Goal: Task Accomplishment & Management: Manage account settings

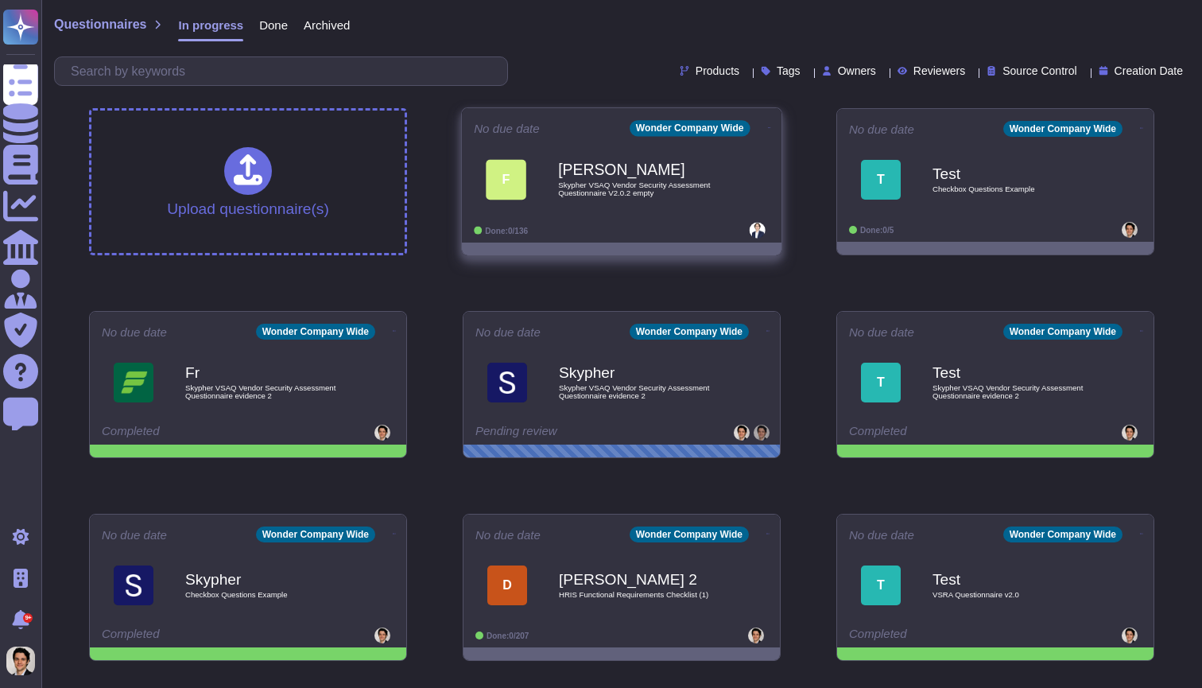
click at [580, 182] on span "Skypher VSAQ Vendor Security Assessment Questionnaire V2.0.2 empty" at bounding box center [638, 188] width 161 height 15
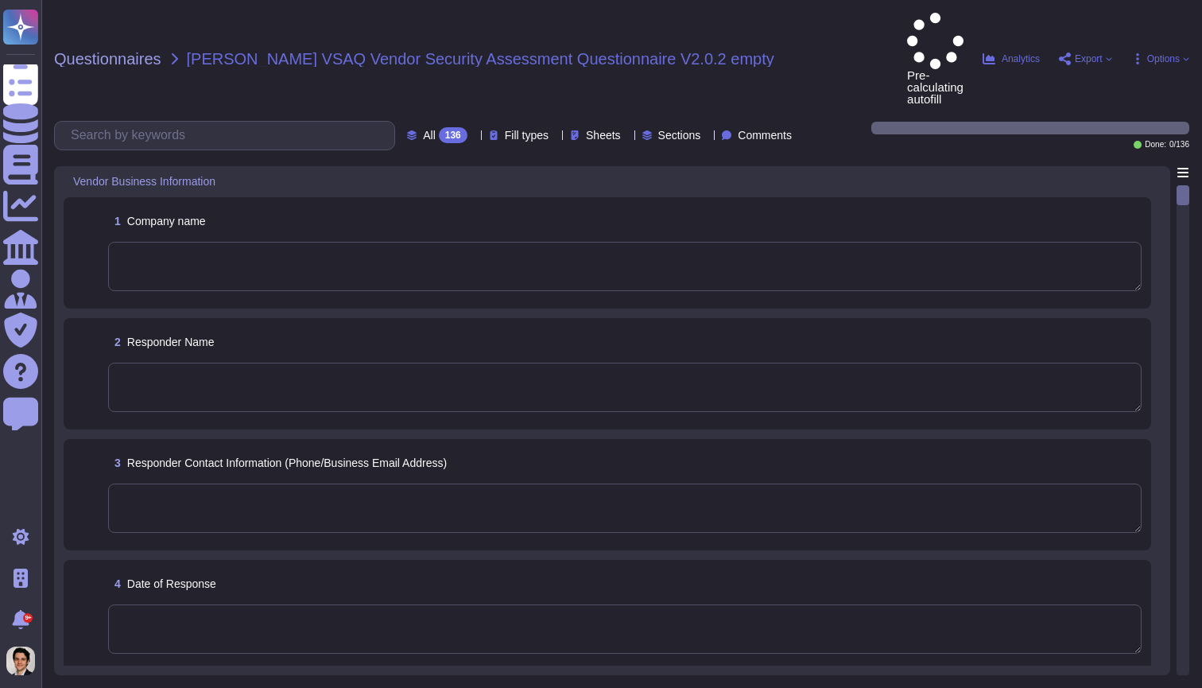
click at [1024, 242] on textarea at bounding box center [625, 266] width 1034 height 49
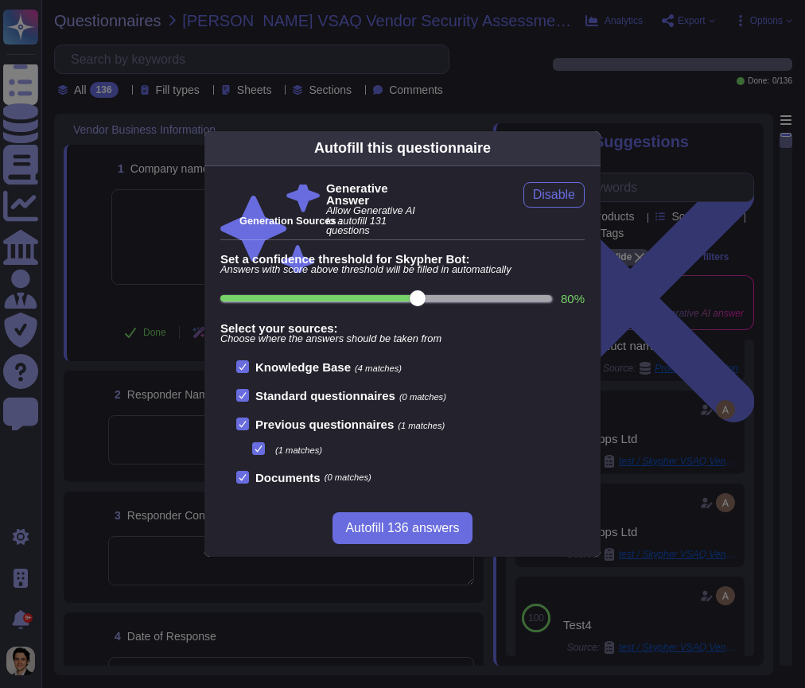
click at [768, 246] on div "Autofill this questionnaire Generative Answer Allow Generative AI to autofill 1…" at bounding box center [402, 344] width 805 height 688
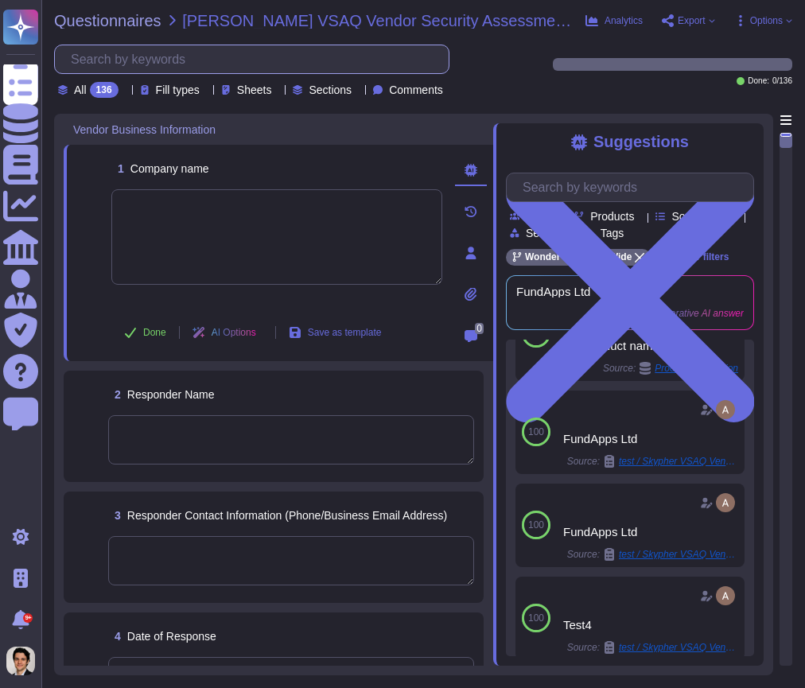
click at [300, 59] on input "text" at bounding box center [256, 59] width 386 height 28
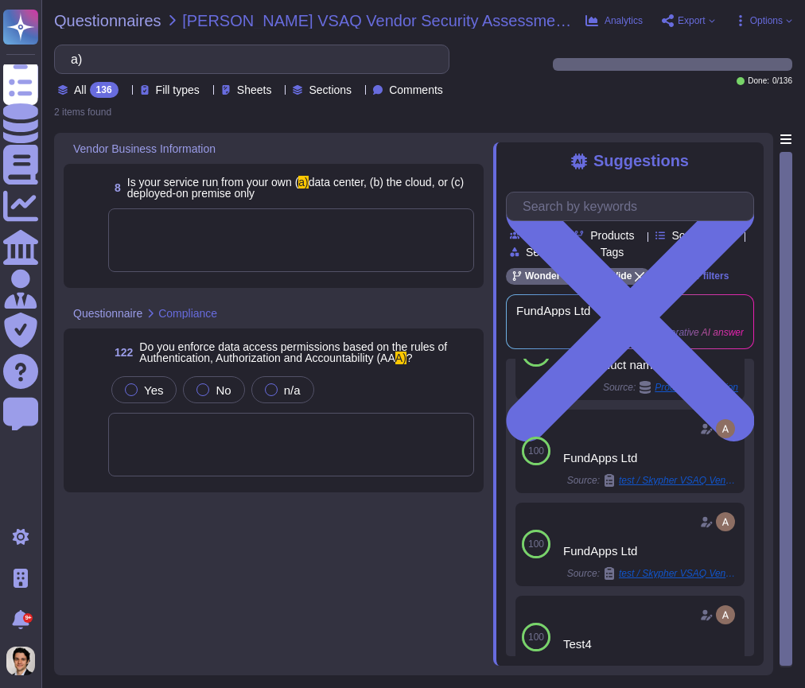
click at [410, 227] on div at bounding box center [291, 240] width 366 height 64
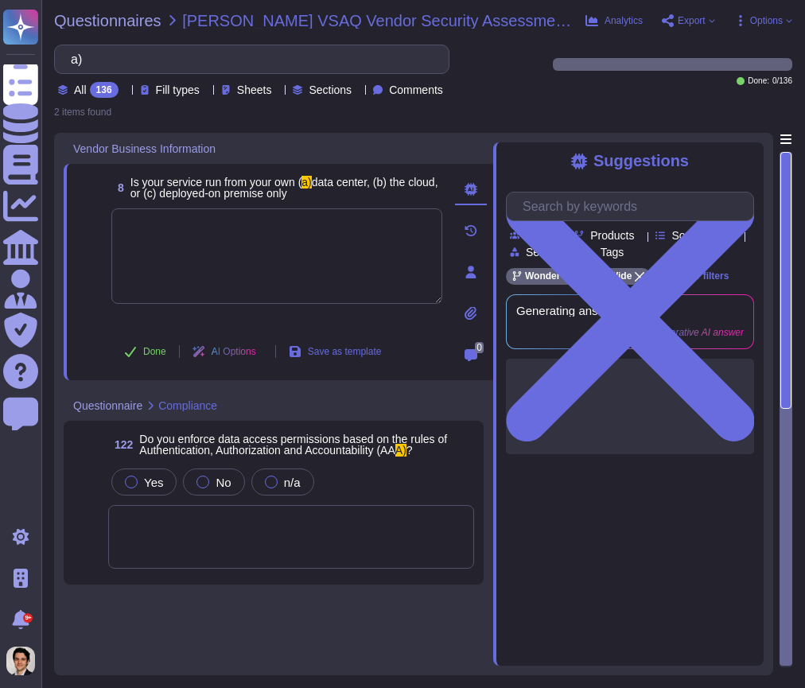
type input "a)"
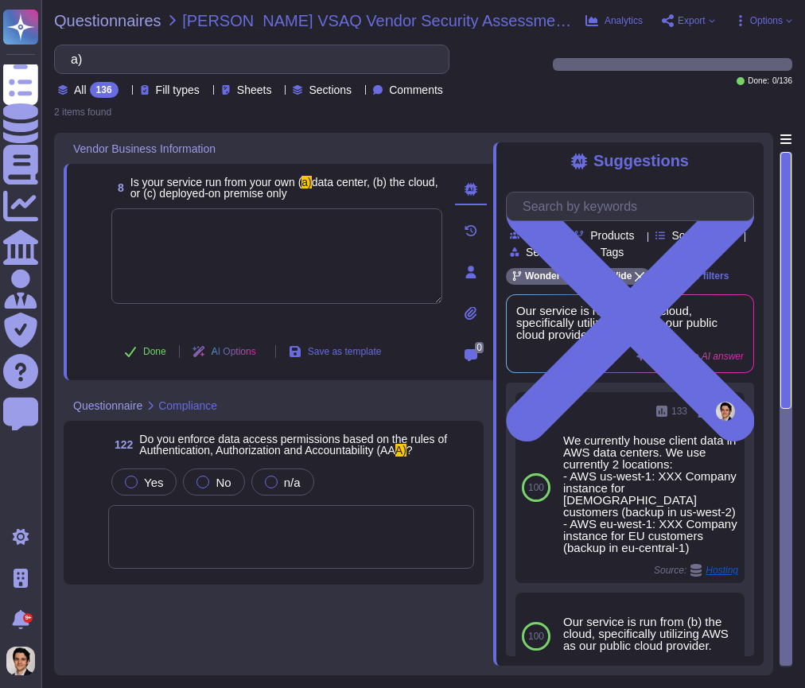
click at [378, 522] on div at bounding box center [291, 537] width 366 height 64
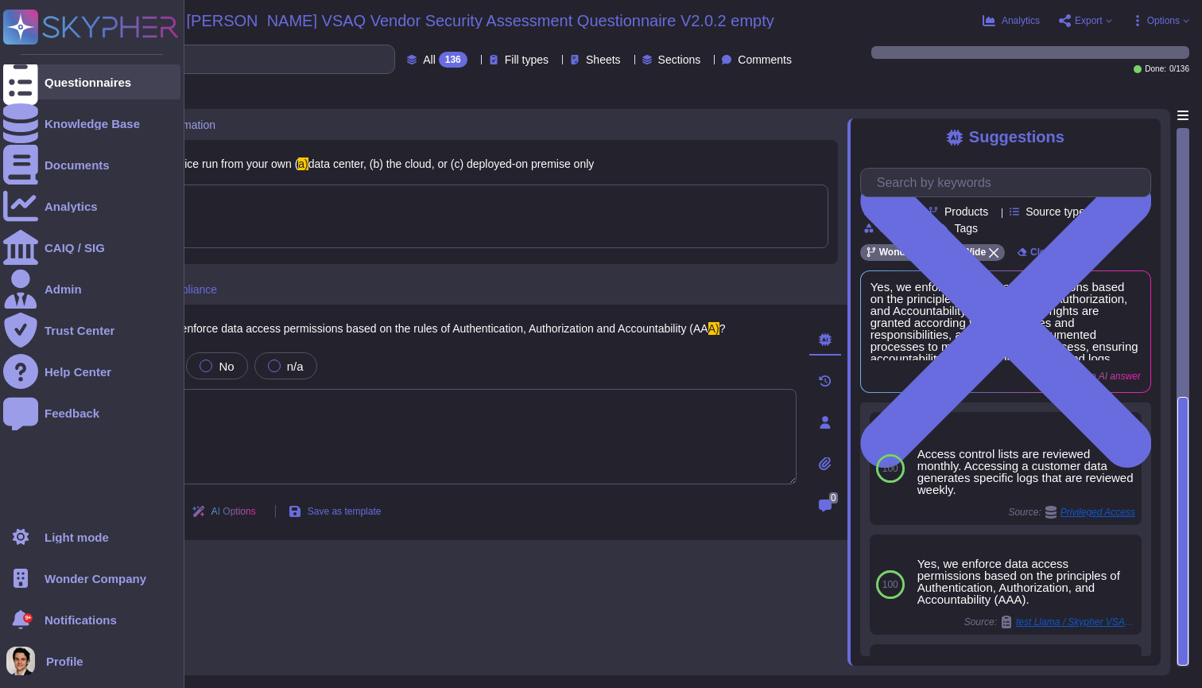
click at [33, 95] on div at bounding box center [20, 81] width 35 height 35
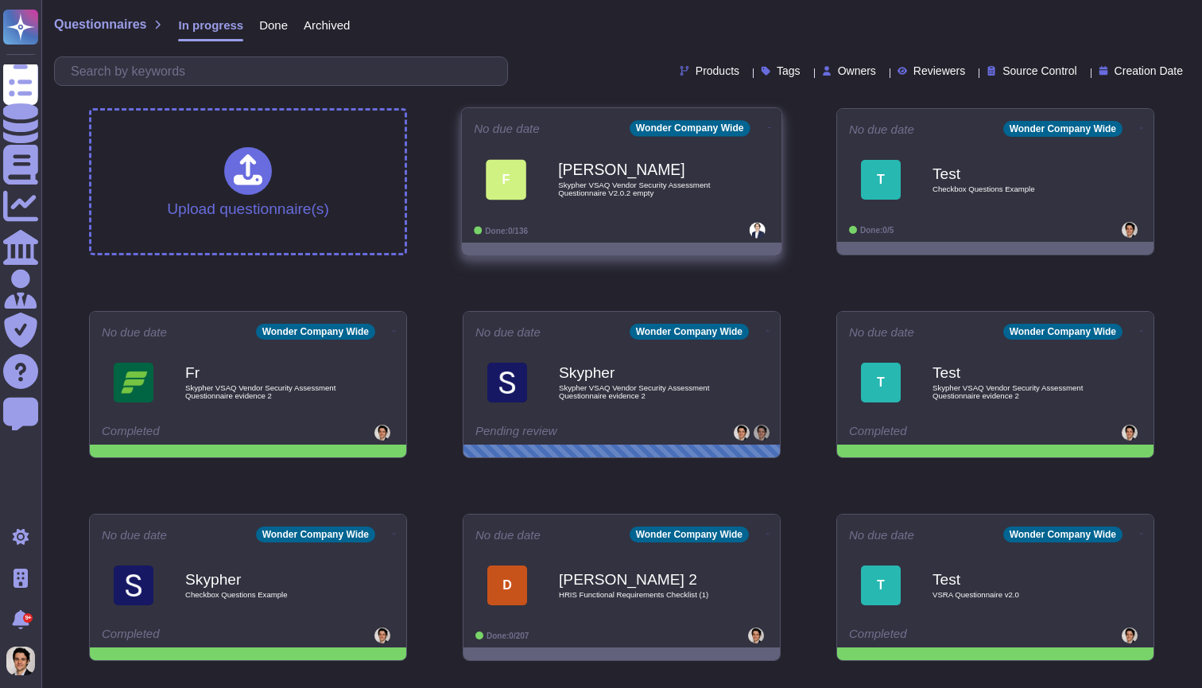
click at [600, 211] on div "[PERSON_NAME] VSAQ Vendor Security Assessment Questionnaire V2.0.2 empty" at bounding box center [638, 179] width 161 height 64
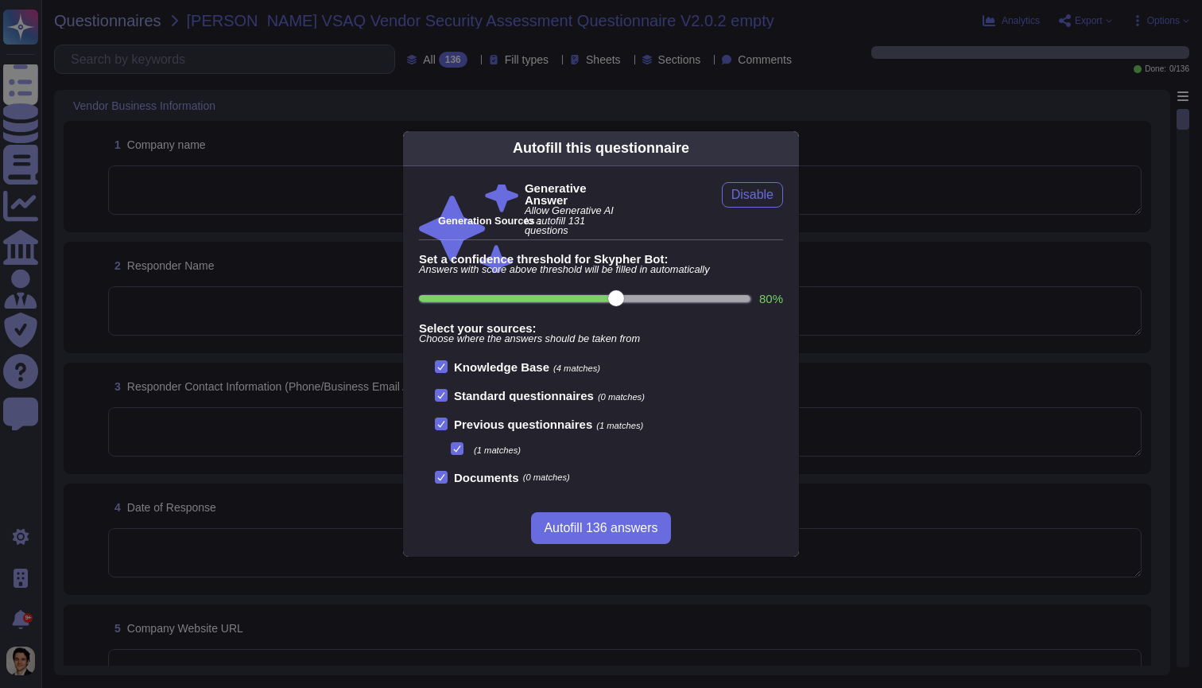
click at [445, 428] on div at bounding box center [441, 424] width 13 height 13
click at [0, 0] on input "Previous questionnaires (1 matches)" at bounding box center [0, 0] width 0 height 0
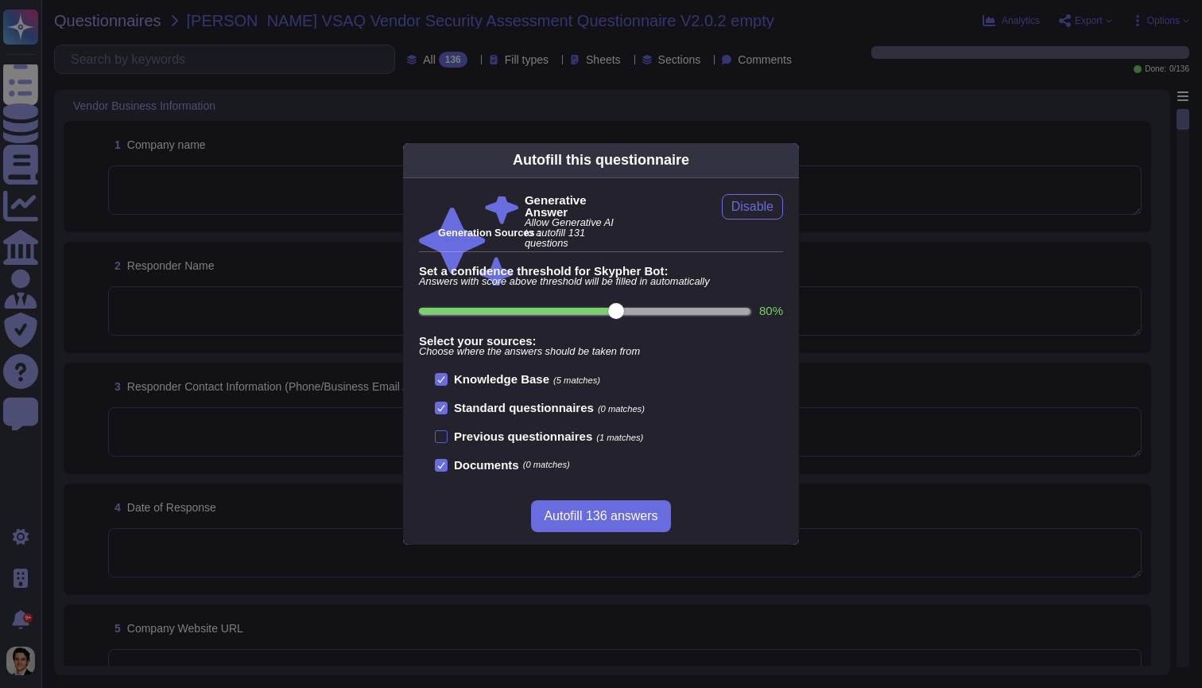
click at [448, 431] on label "Previous questionnaires (1 matches)" at bounding box center [539, 436] width 208 height 13
click at [0, 0] on input "Previous questionnaires (1 matches)" at bounding box center [0, 0] width 0 height 0
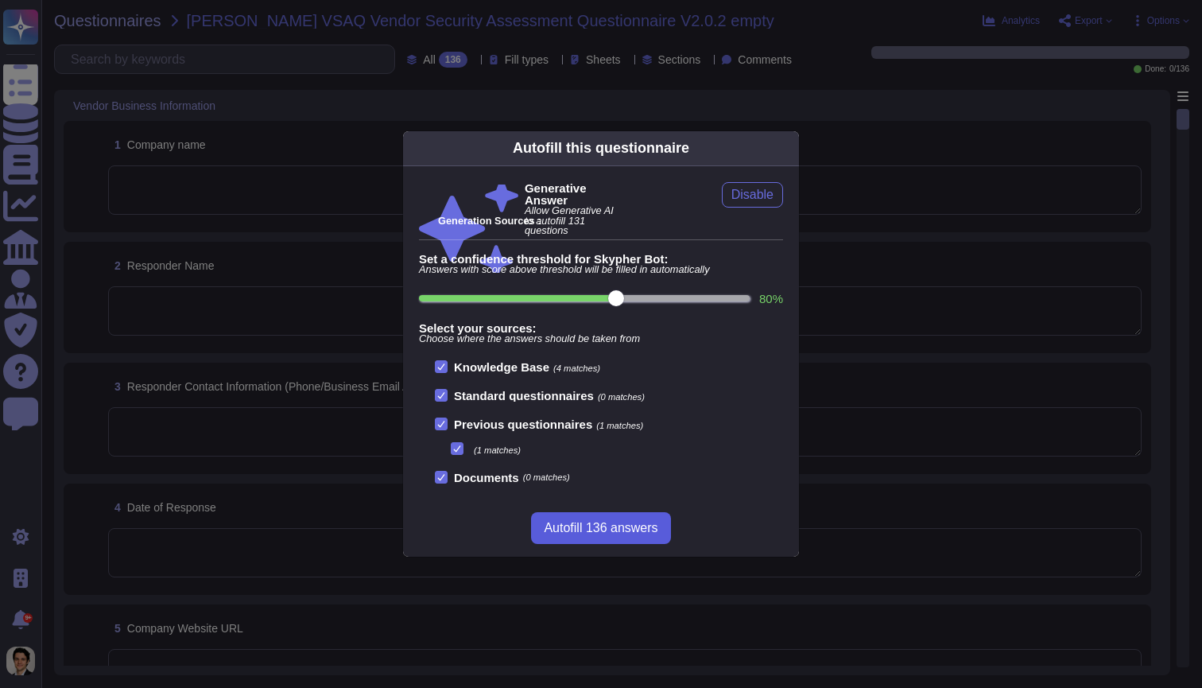
click at [576, 523] on span "Autofill 136 answers" at bounding box center [601, 528] width 114 height 13
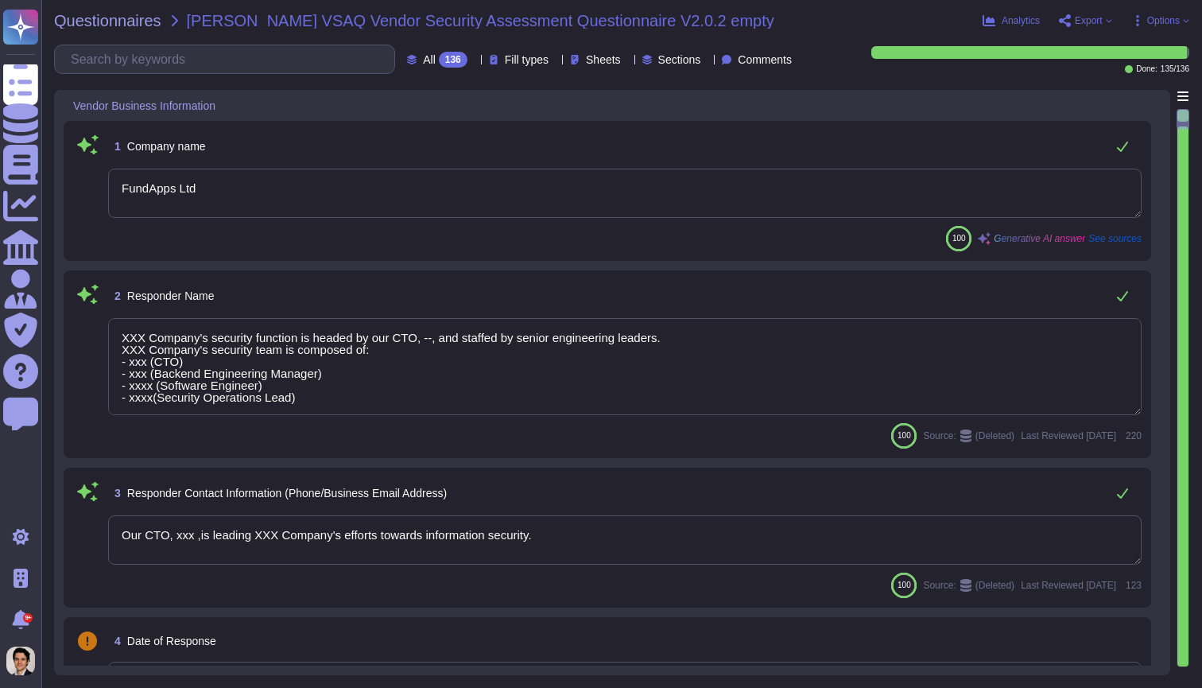
type textarea "FundApps Ltd"
type textarea "XXX Company's security function is headed by our CTO, --, and staffed by senior…"
type textarea "Our CTO, xxx ,is leading XXX Company's efforts towards information security."
type textarea "The company website URLs include [DOMAIN_NAME], [DOMAIN_NAME], and [DOMAIN_NAME…"
type textarea "The service website URLs include [DOMAIN_NAME], [DOMAIN_NAME], and [DOMAIN_NAME…"
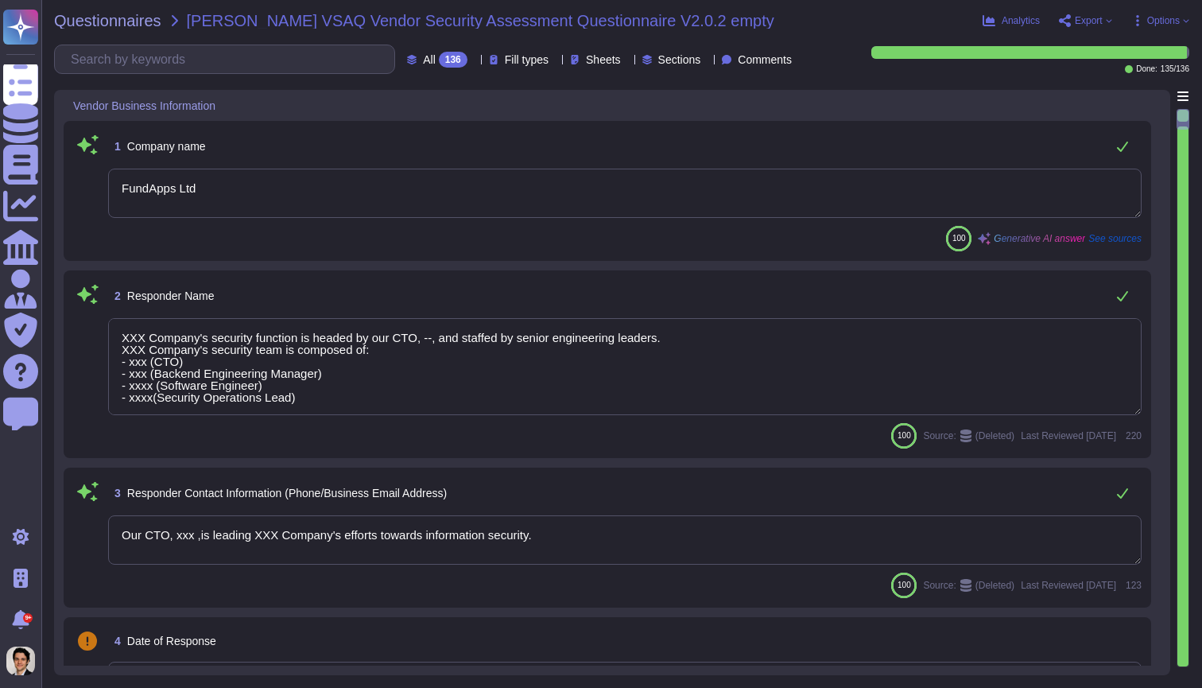
type textarea "XXX Company is not ISO 27001 certified; however, we have developed an Informati…"
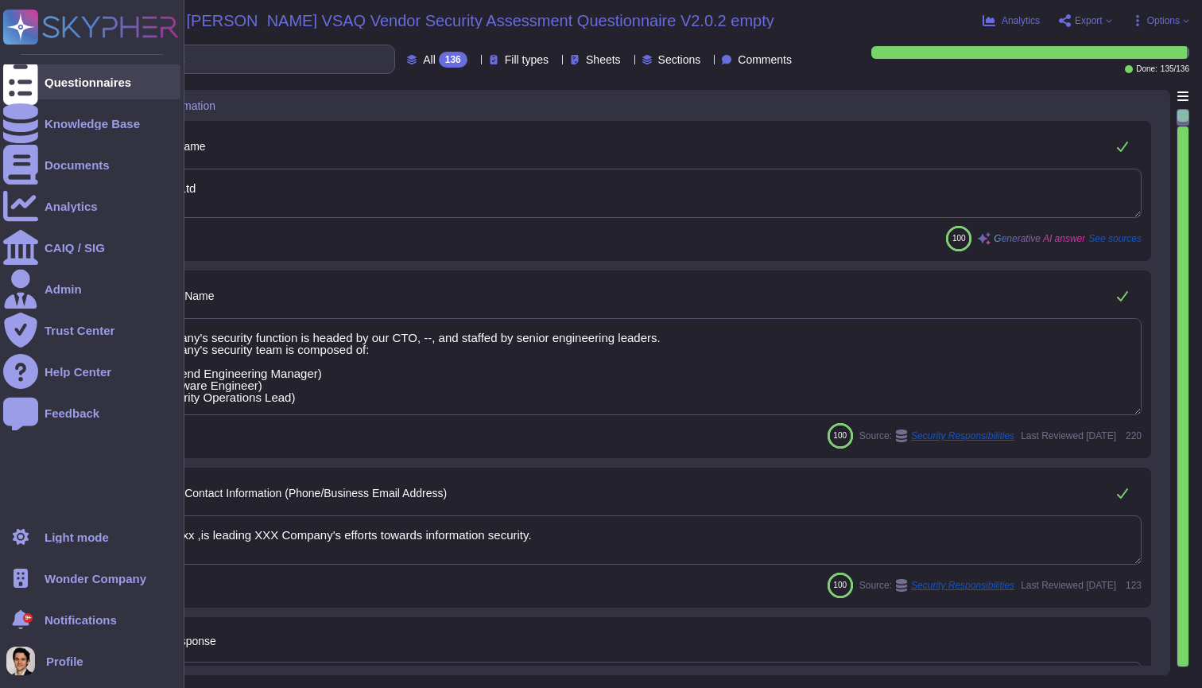
click at [20, 81] on icon at bounding box center [20, 82] width 35 height 47
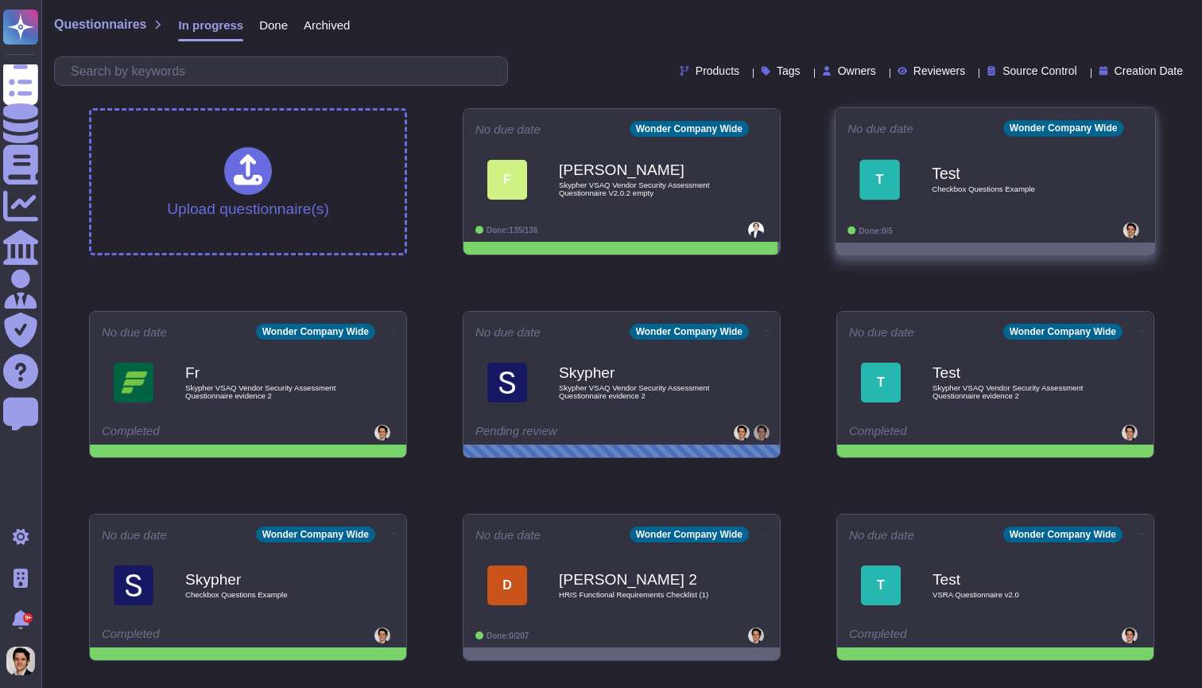
click at [980, 214] on div "T Test Checkbox Questions Example" at bounding box center [996, 179] width 296 height 80
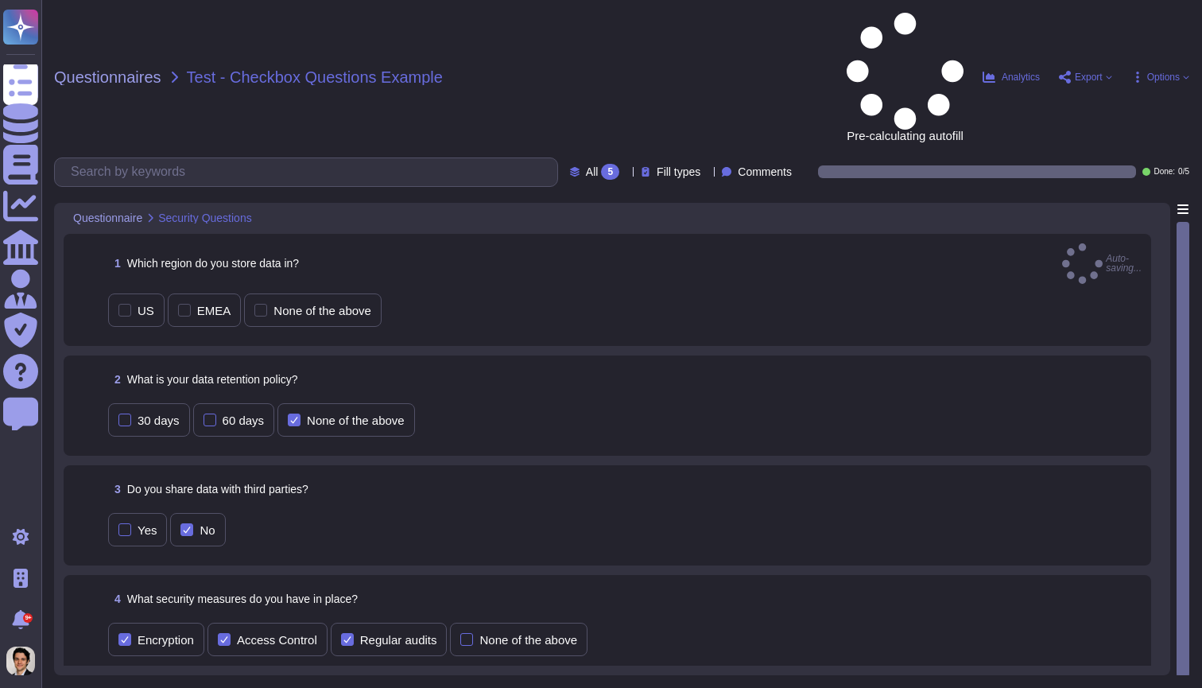
drag, startPoint x: 197, startPoint y: 185, endPoint x: 197, endPoint y: 205, distance: 19.9
click at [197, 305] on div "EMEA" at bounding box center [214, 311] width 34 height 12
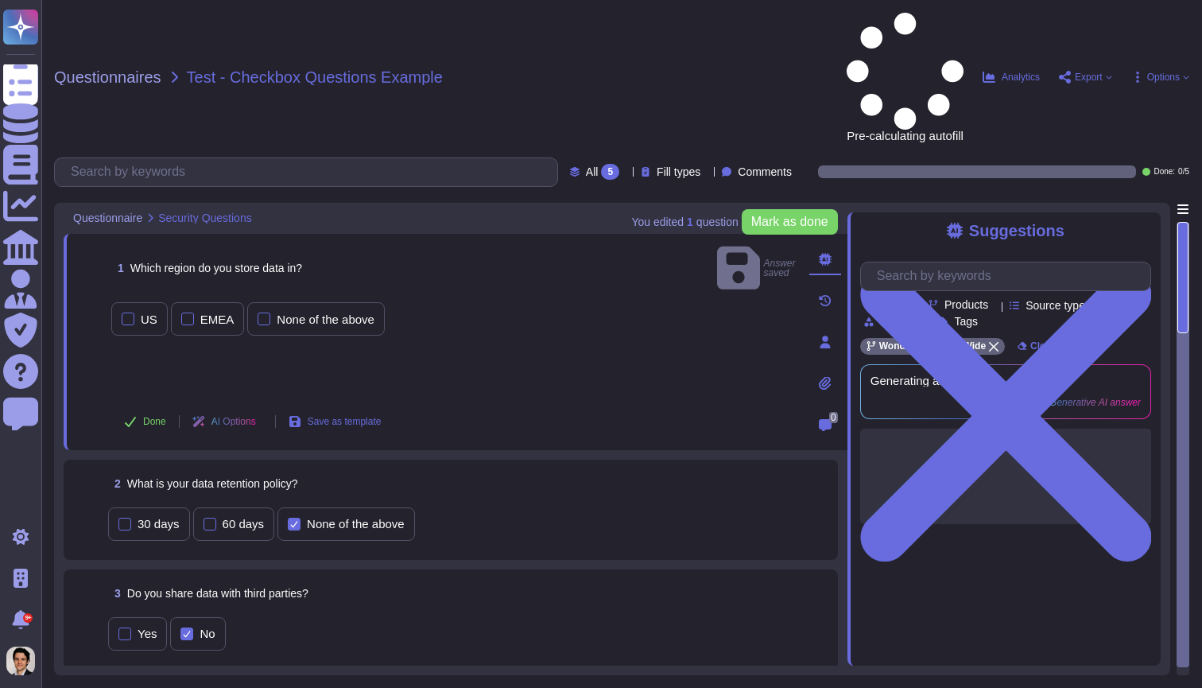
click at [313, 469] on div "2 What is your data retention policy? 30 days 60 days None of the above" at bounding box center [451, 509] width 756 height 81
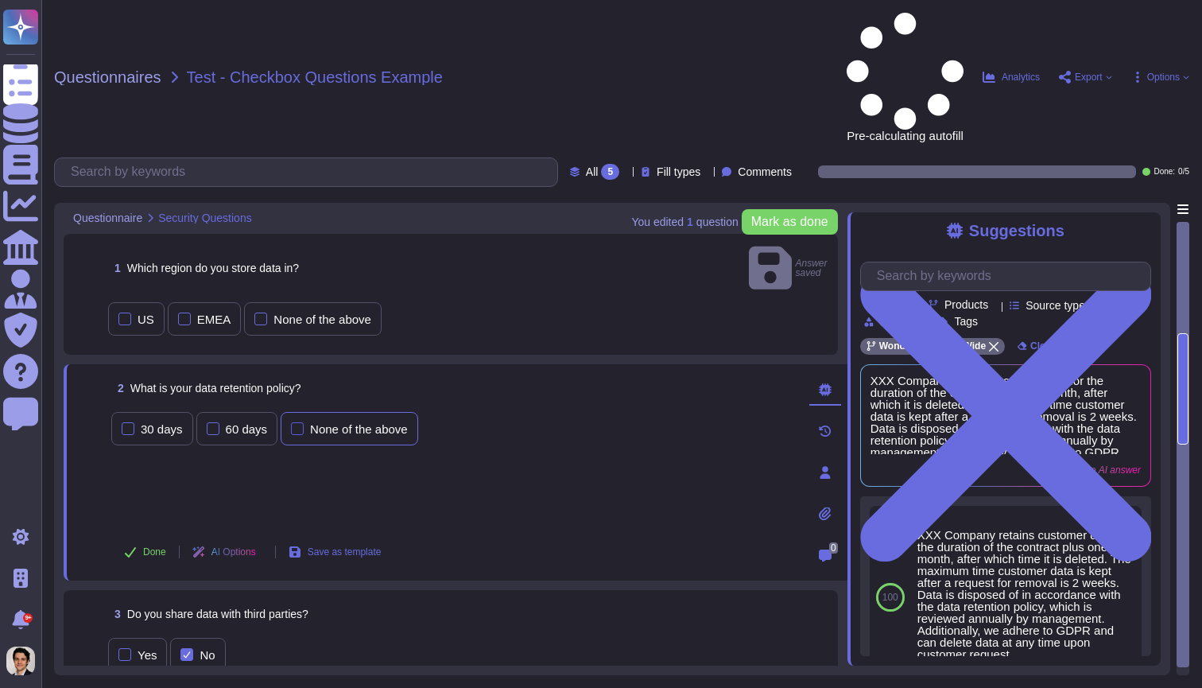
click at [330, 423] on div "None of the above" at bounding box center [359, 429] width 98 height 12
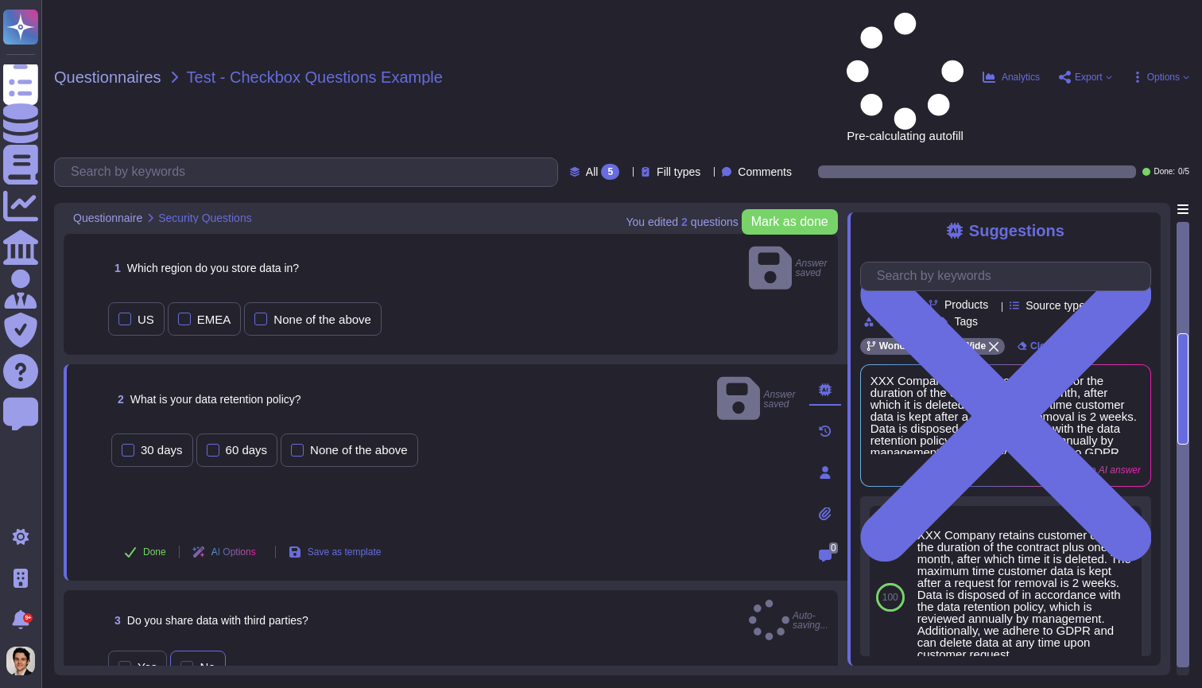
click at [206, 661] on div "No" at bounding box center [207, 667] width 15 height 12
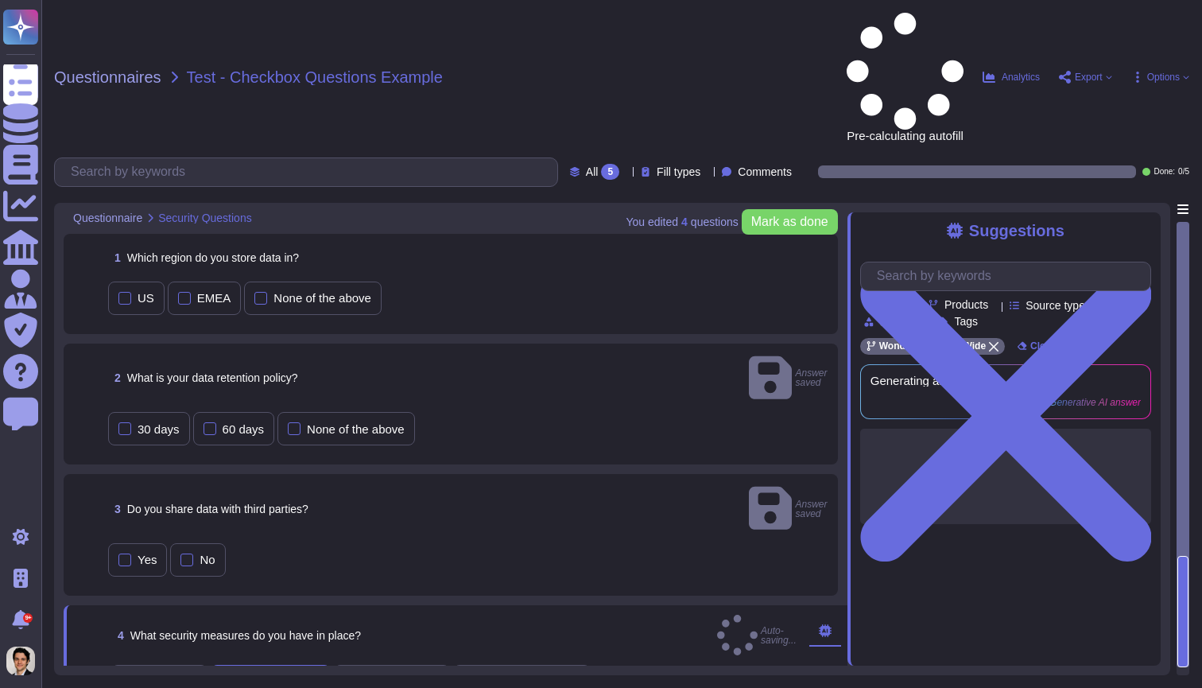
click at [274, 665] on div "Access Control" at bounding box center [271, 681] width 120 height 33
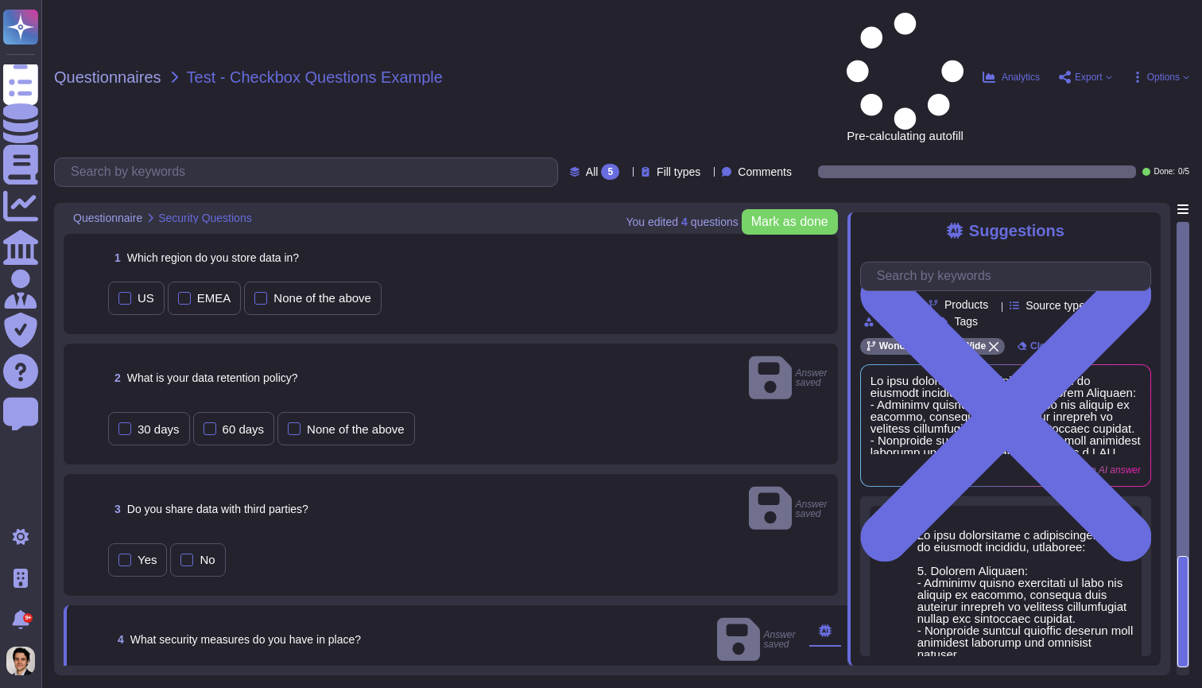
click at [375, 685] on div "Regular audits" at bounding box center [401, 691] width 77 height 12
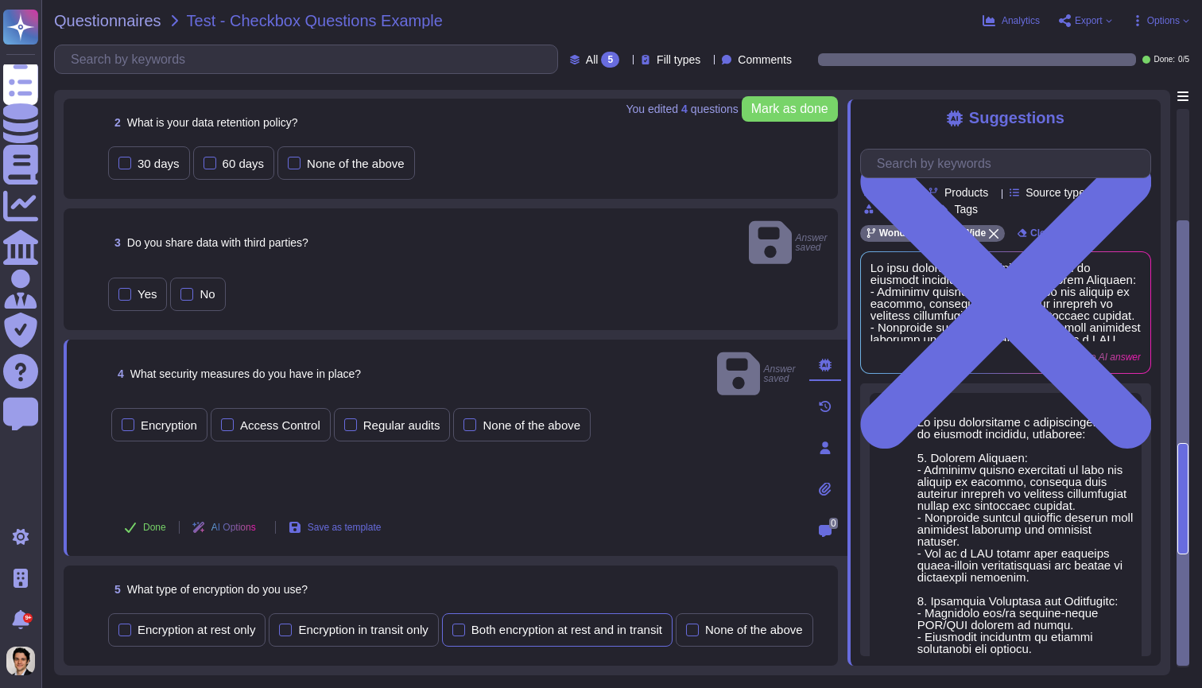
click at [556, 613] on div "Both encryption at rest and in transit" at bounding box center [557, 629] width 231 height 33
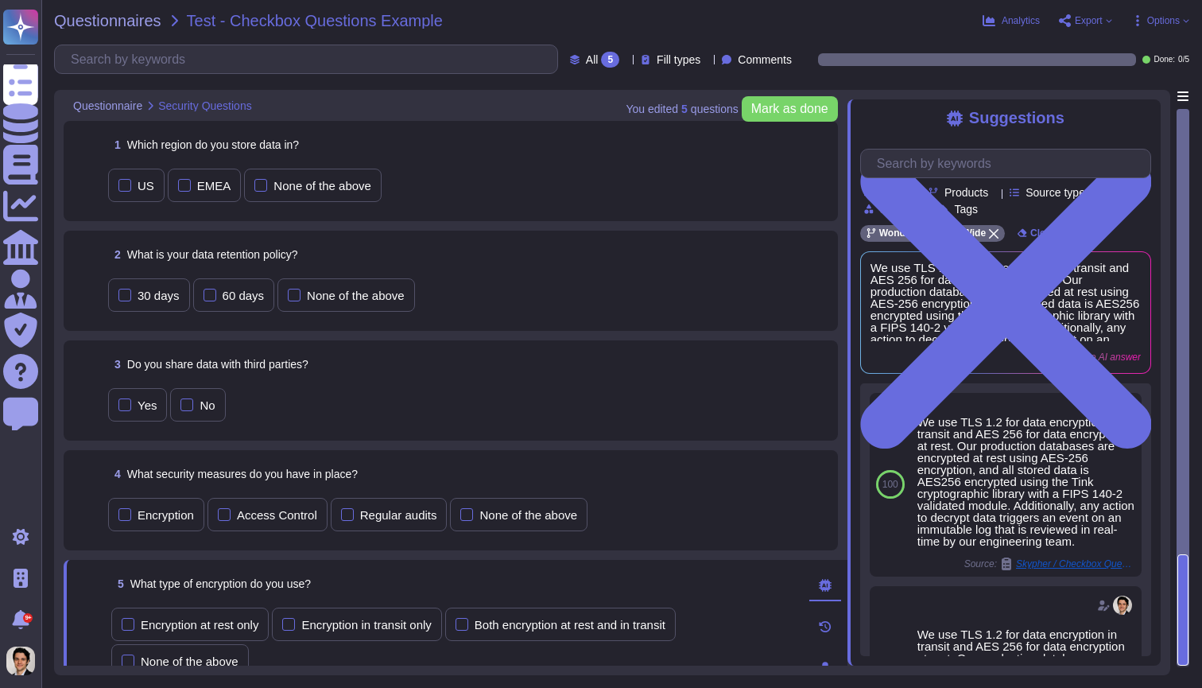
click at [1164, 18] on span "Options" at bounding box center [1164, 21] width 33 height 10
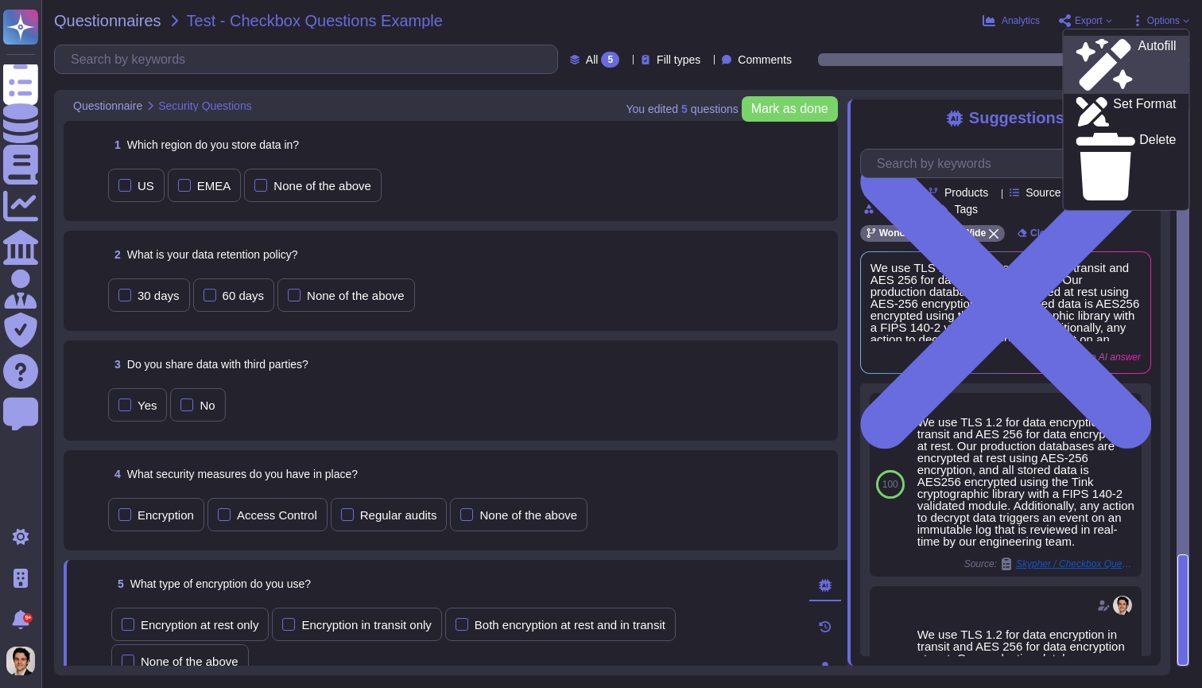
click at [1138, 45] on p "Autofill" at bounding box center [1157, 65] width 38 height 51
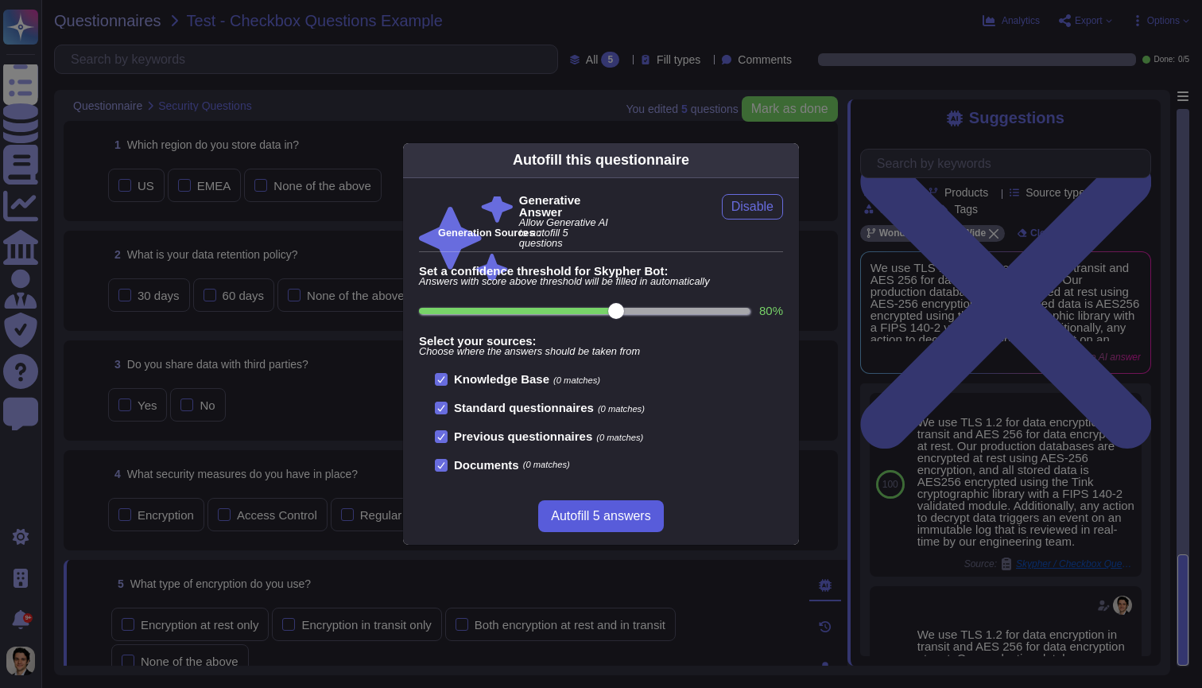
click at [594, 517] on span "Autofill 5 answers" at bounding box center [600, 516] width 99 height 13
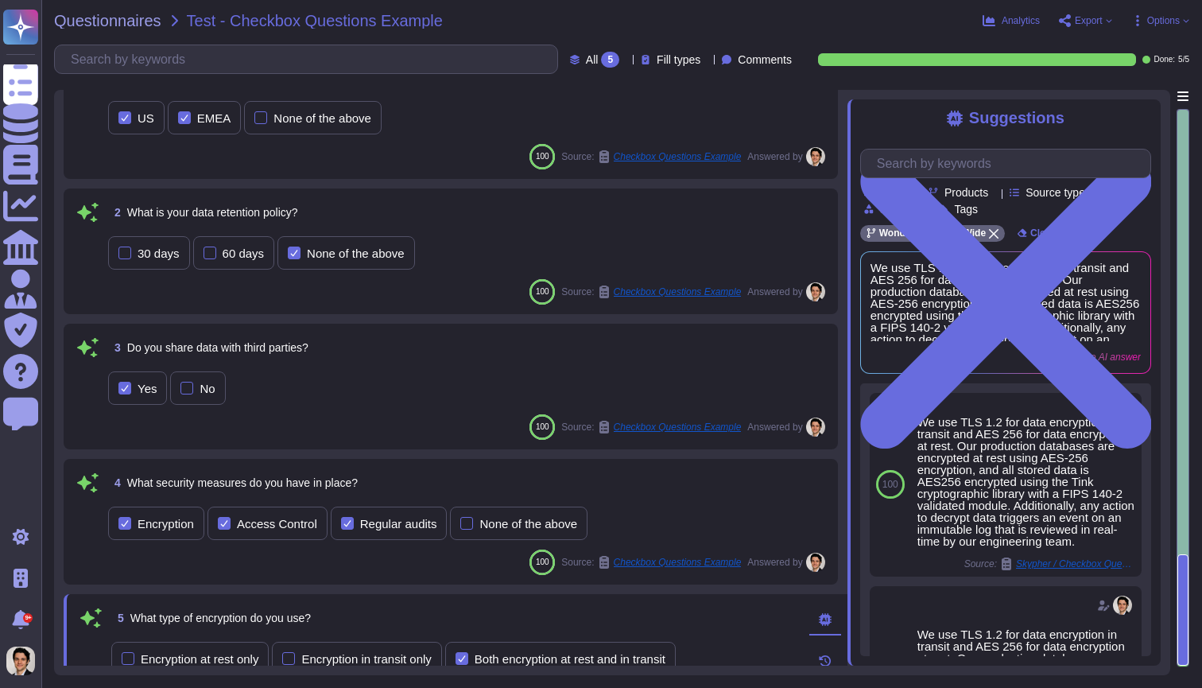
scroll to position [71, 0]
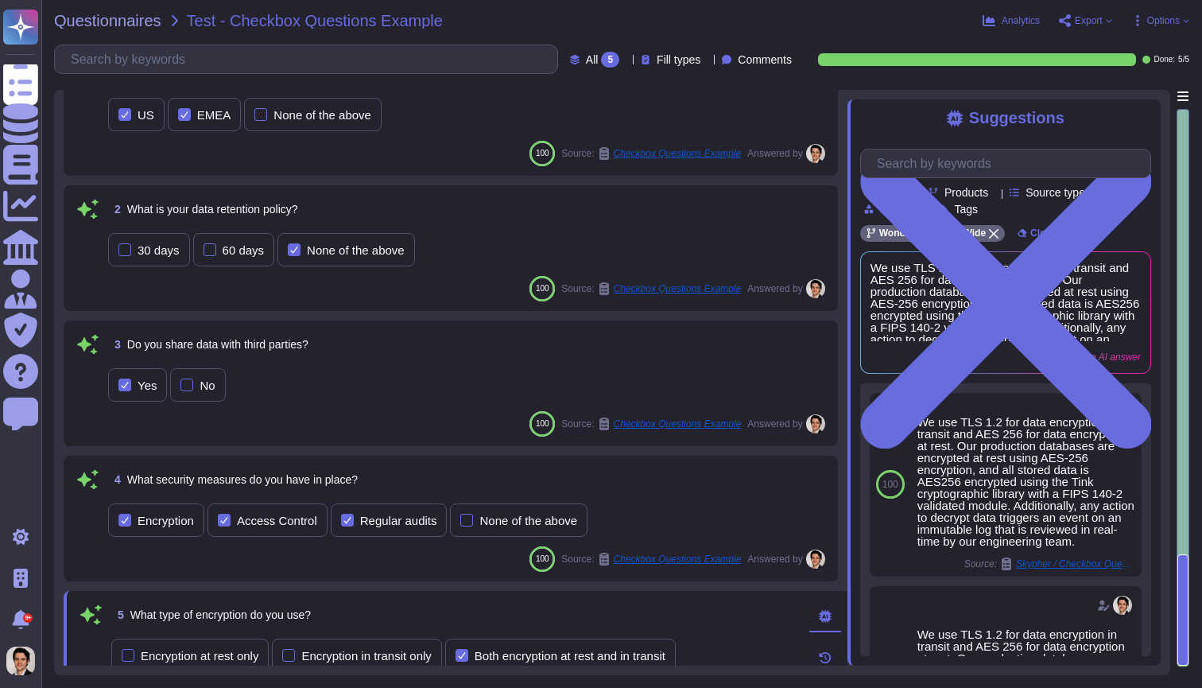
click at [582, 247] on div "30 days 60 days None of the above" at bounding box center [468, 249] width 721 height 33
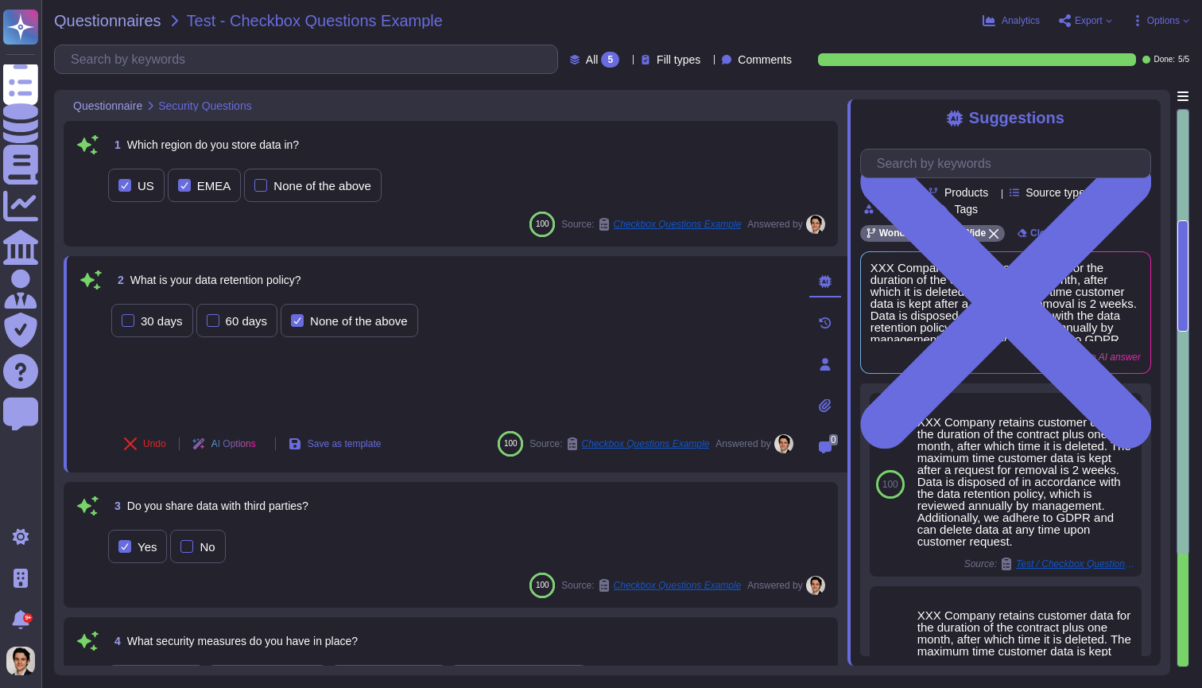
scroll to position [0, 0]
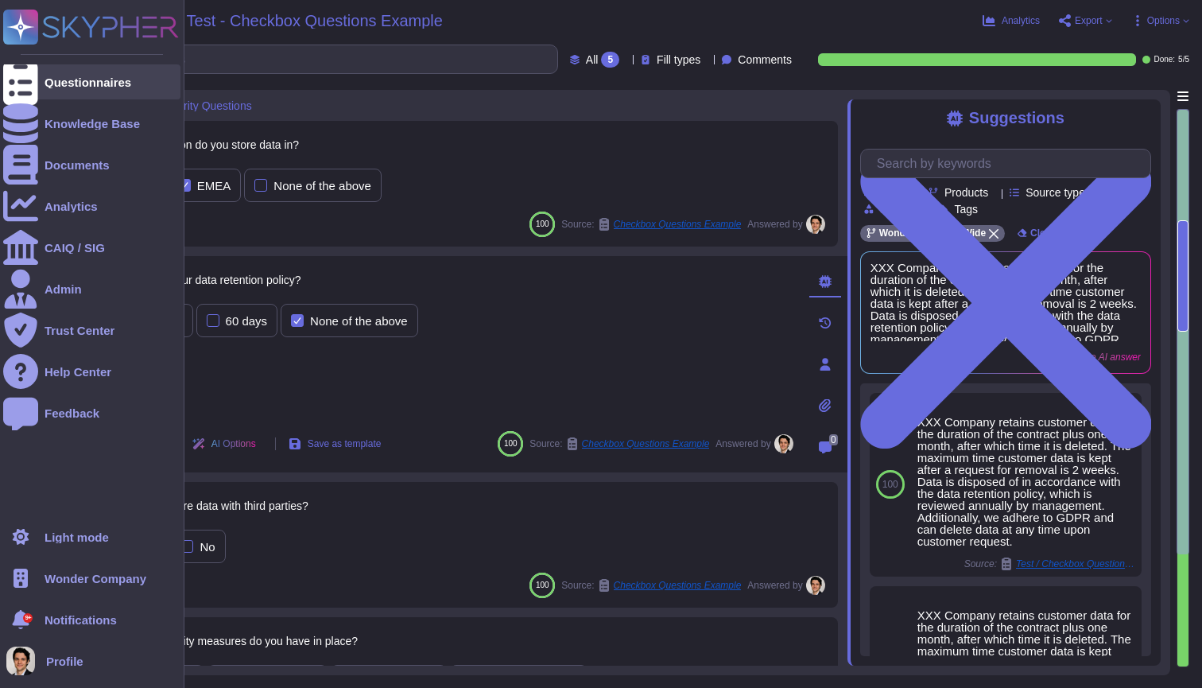
click at [19, 86] on icon at bounding box center [20, 82] width 35 height 47
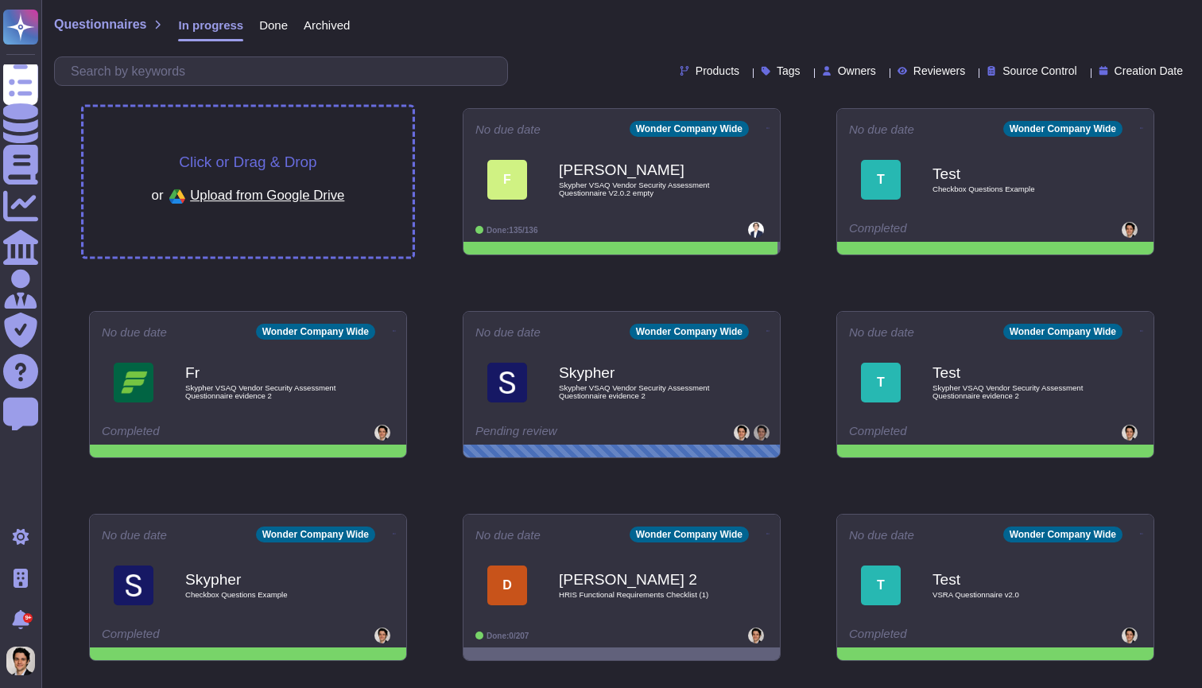
click at [375, 131] on div "Click or Drag & Drop or Upload from Google Drive" at bounding box center [248, 182] width 329 height 150
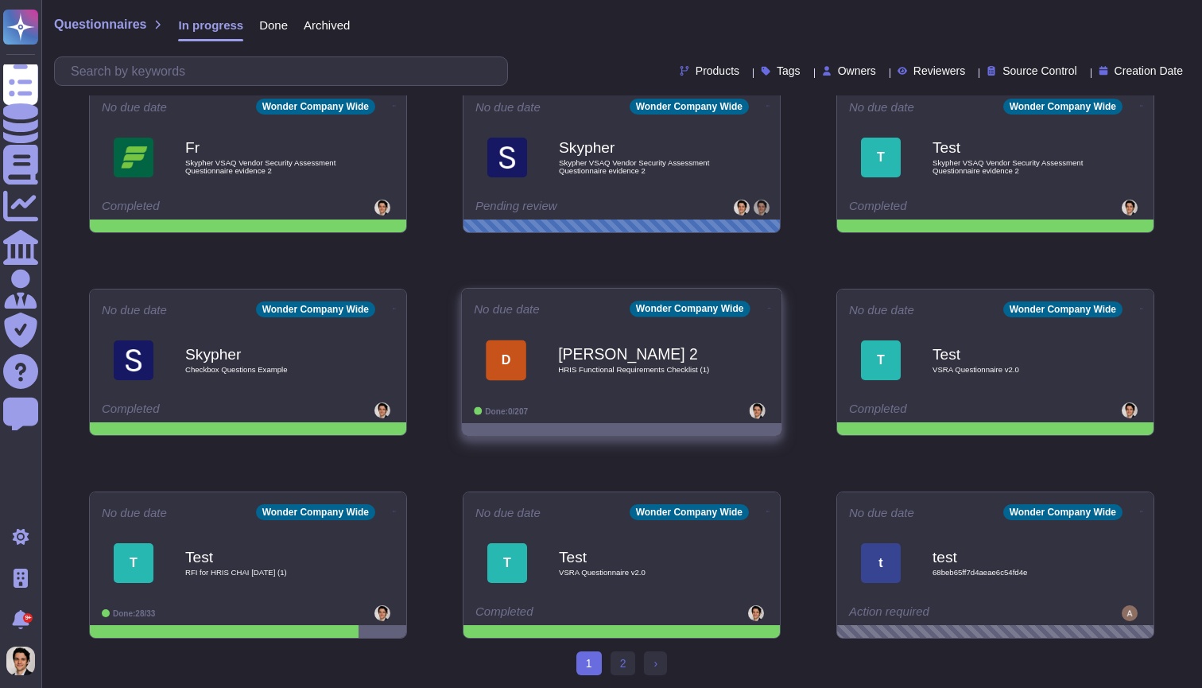
scroll to position [225, 0]
click at [768, 308] on icon at bounding box center [769, 308] width 3 height 1
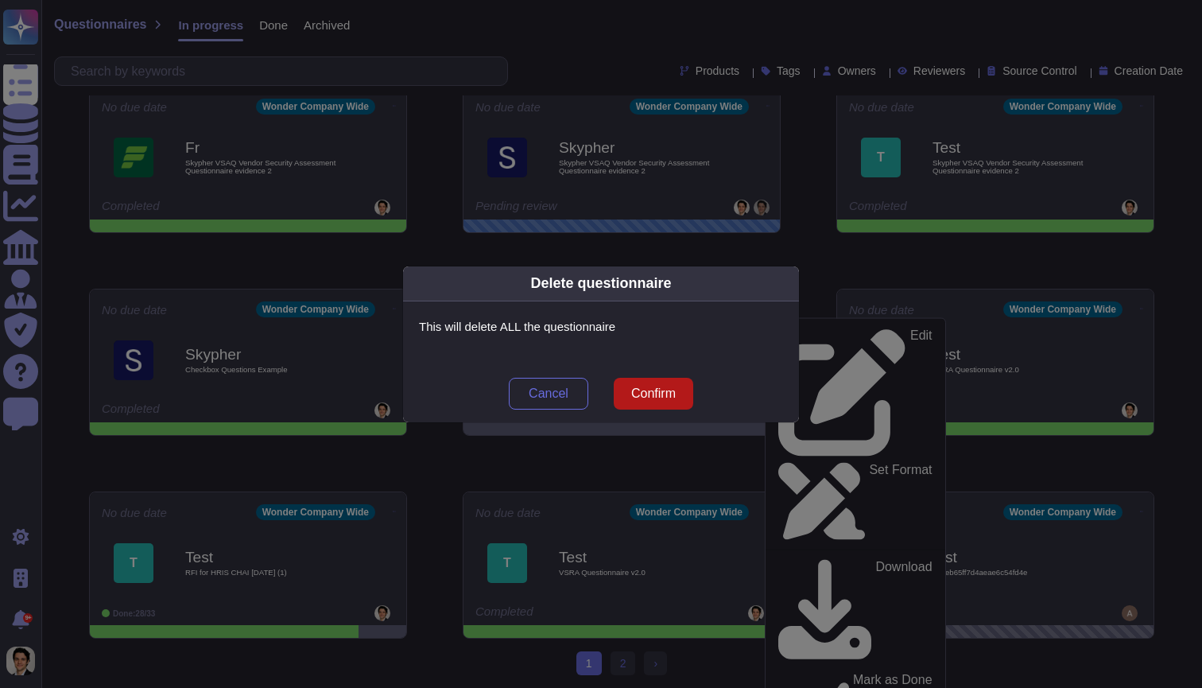
click at [651, 394] on span "Confirm" at bounding box center [653, 393] width 45 height 13
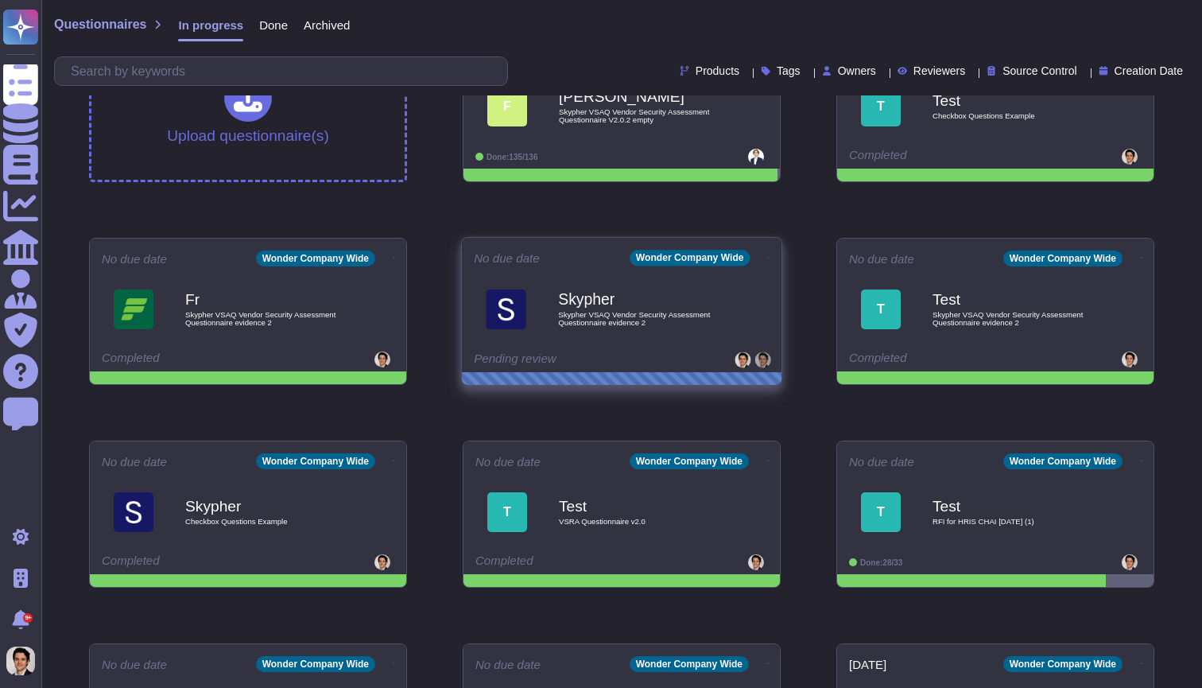
scroll to position [75, 0]
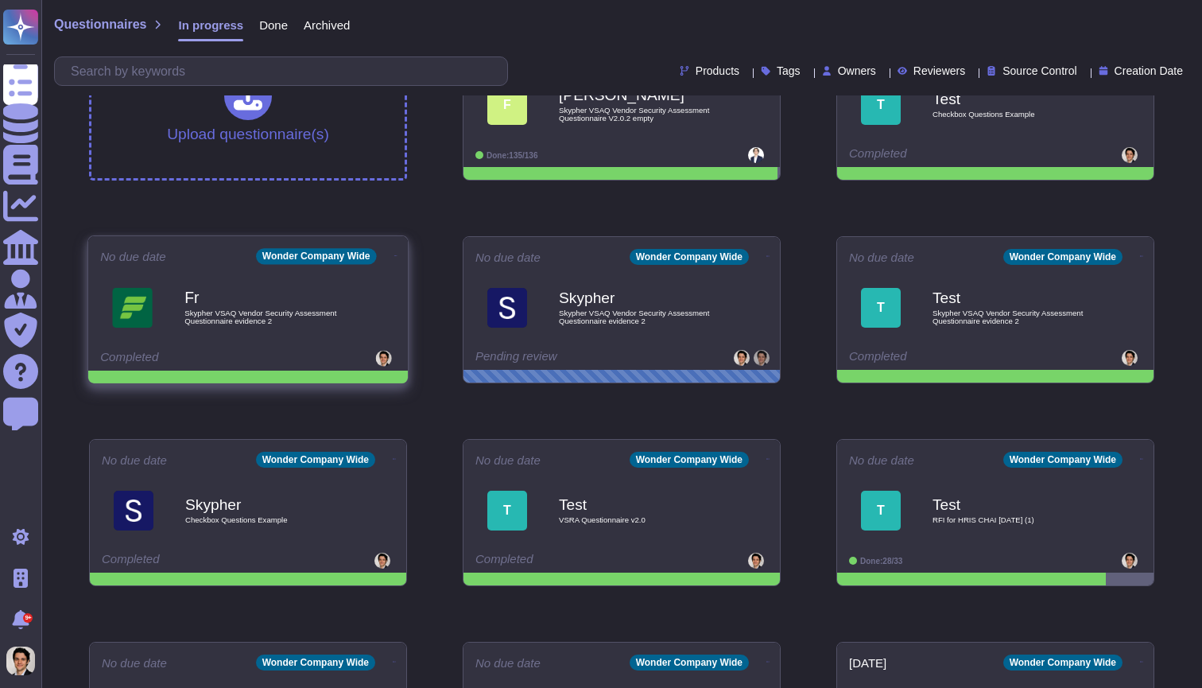
click at [393, 257] on span at bounding box center [396, 254] width 6 height 17
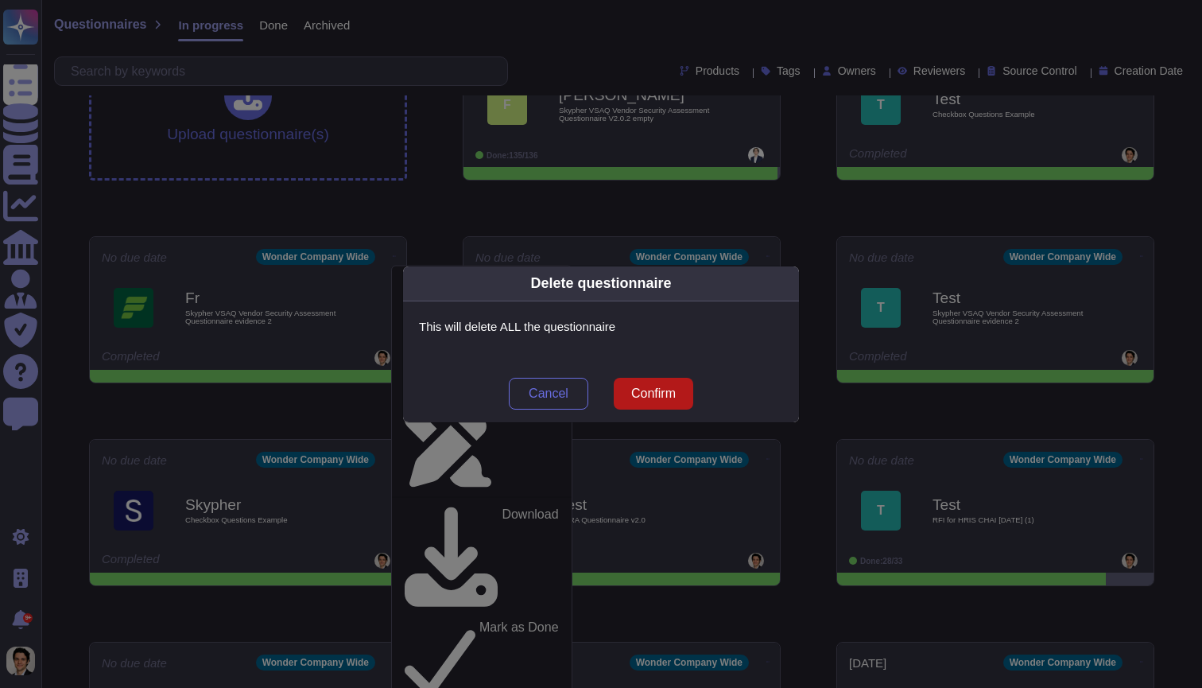
click at [662, 404] on button "Confirm" at bounding box center [654, 394] width 80 height 32
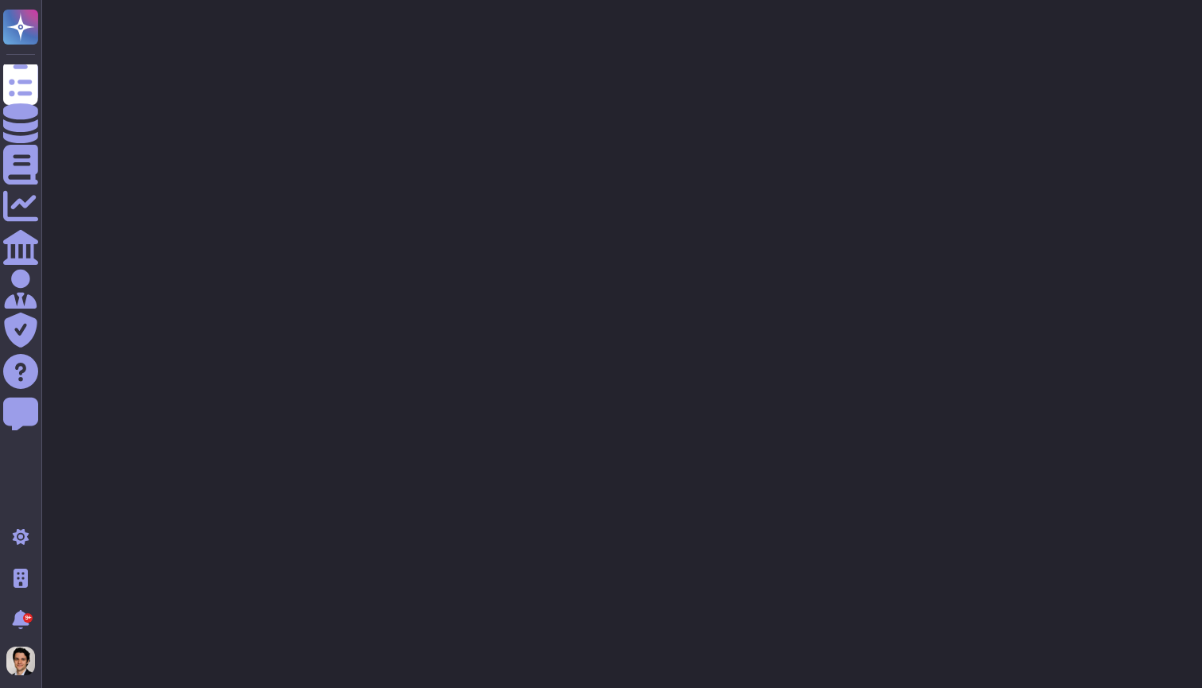
scroll to position [0, 0]
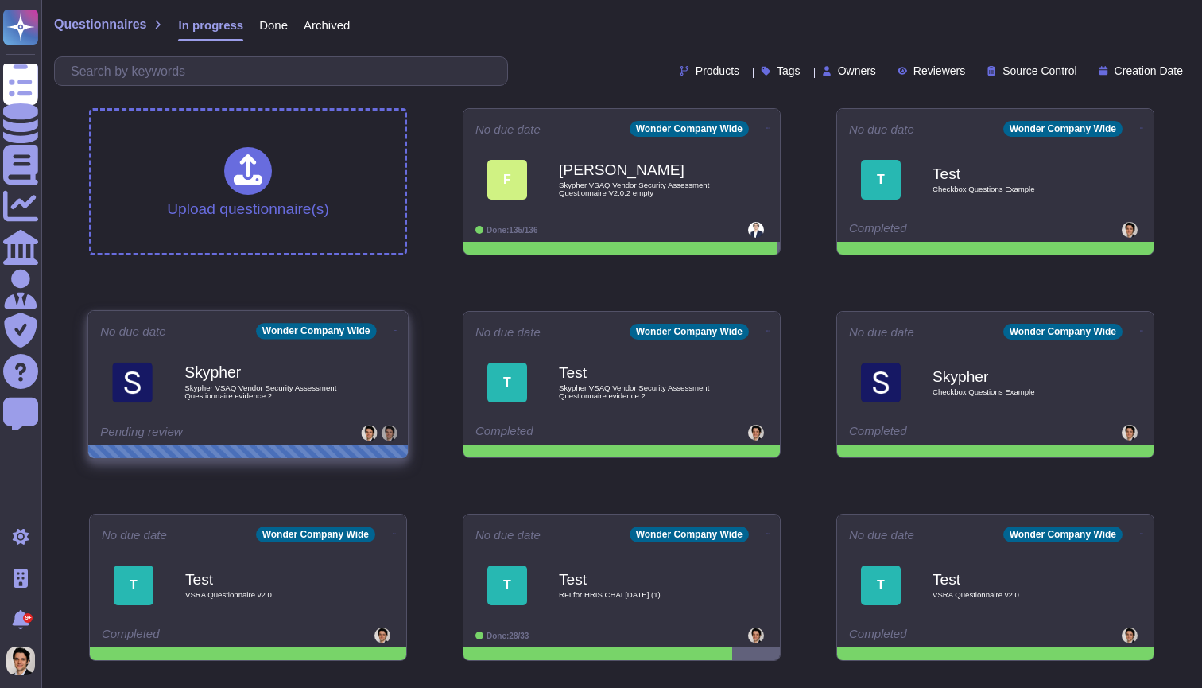
click at [394, 330] on icon at bounding box center [395, 330] width 3 height 1
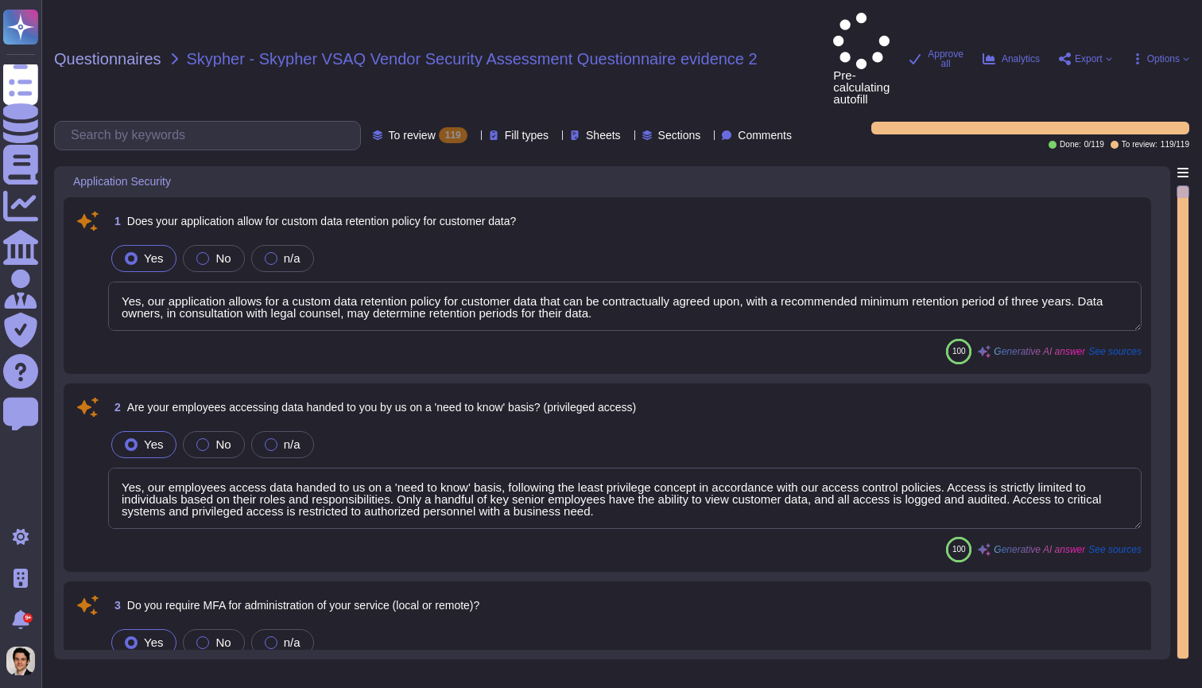
type textarea "Yes, our application allows for a custom data retention policy for customer dat…"
type textarea "Yes, our employees access data handed to us on a 'need to know' basis, followin…"
type textarea "Yes, we require Multi-Factor Authentication (MFA) for the administration of our…"
type textarea "Yes, our application allows for a custom data retention policy for customer dat…"
type textarea "Yes, our employees access data handed to us on a 'need to know' basis, followin…"
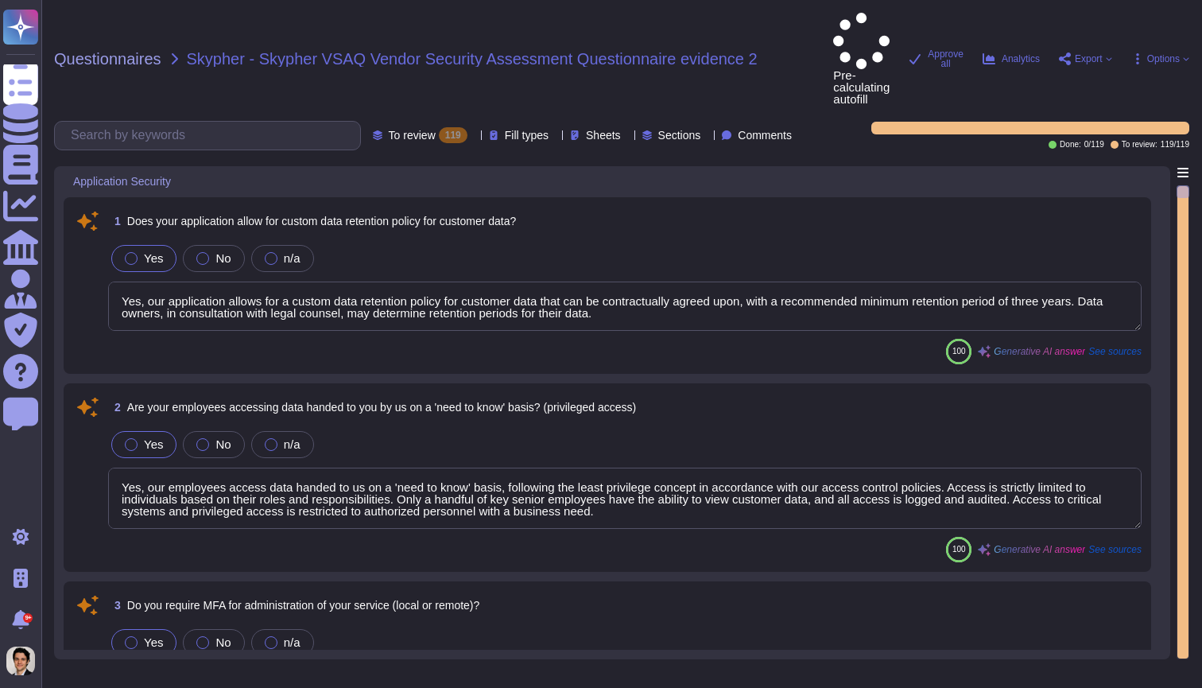
click at [1142, 52] on span "Options" at bounding box center [1161, 58] width 58 height 13
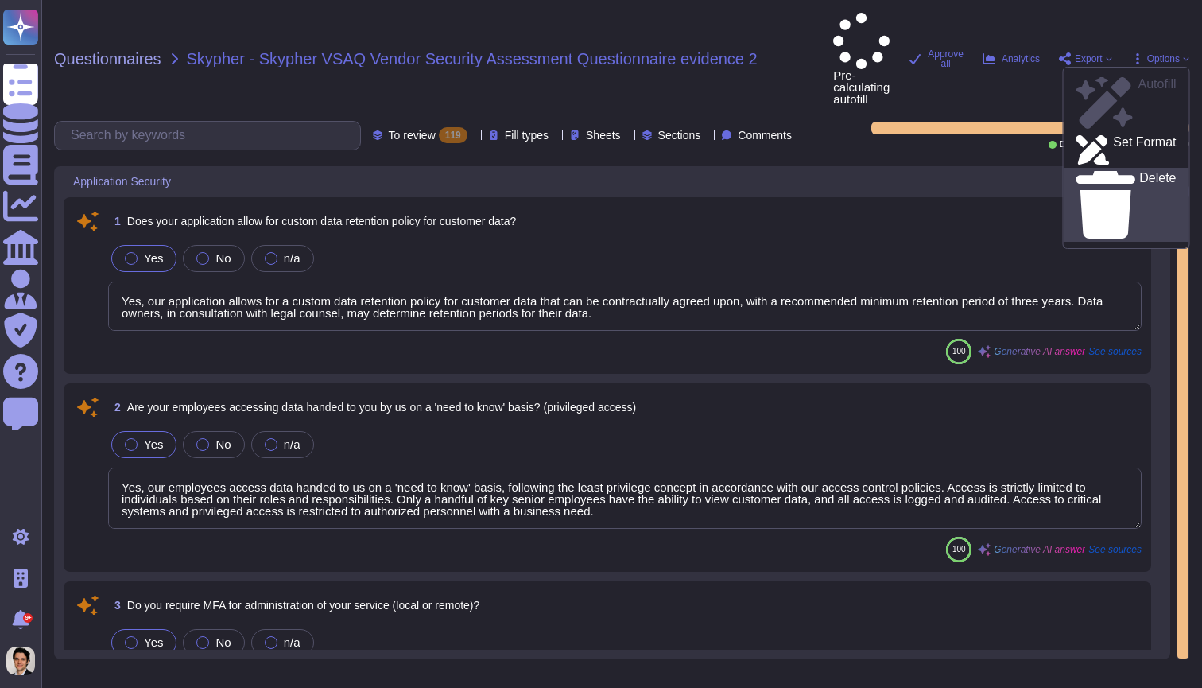
click at [1140, 172] on p "Delete" at bounding box center [1158, 205] width 37 height 67
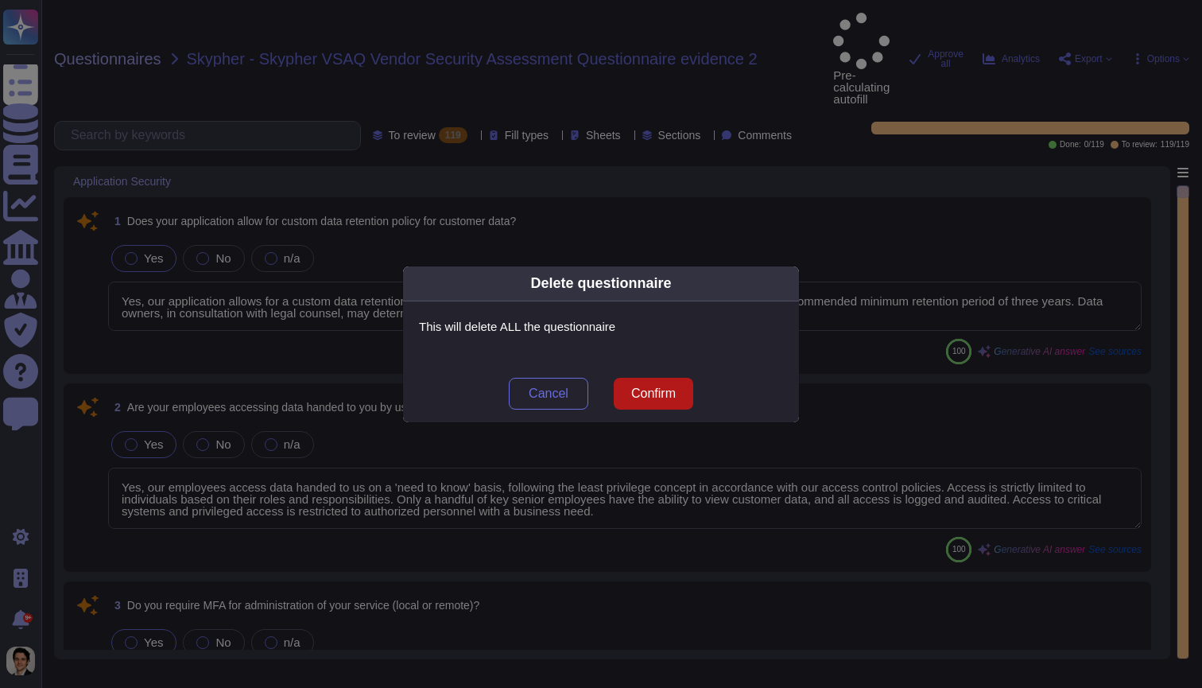
click at [649, 399] on span "Confirm" at bounding box center [653, 393] width 45 height 13
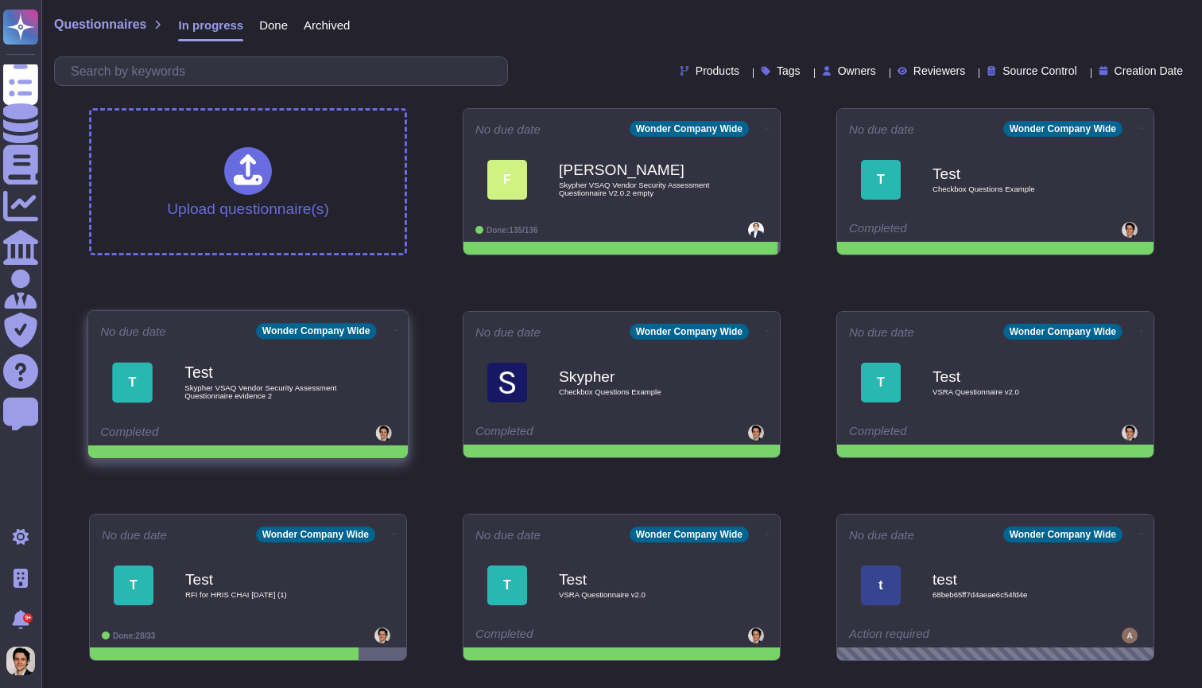
click at [393, 328] on span at bounding box center [396, 328] width 6 height 17
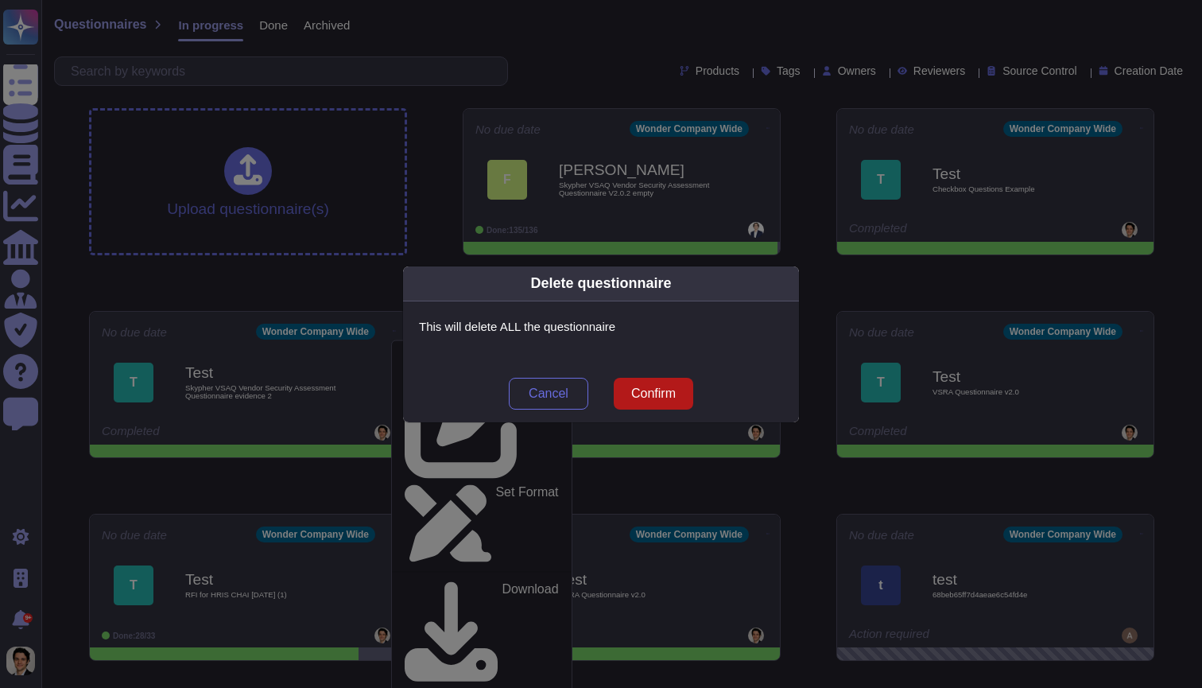
click at [674, 394] on span "Confirm" at bounding box center [653, 393] width 45 height 13
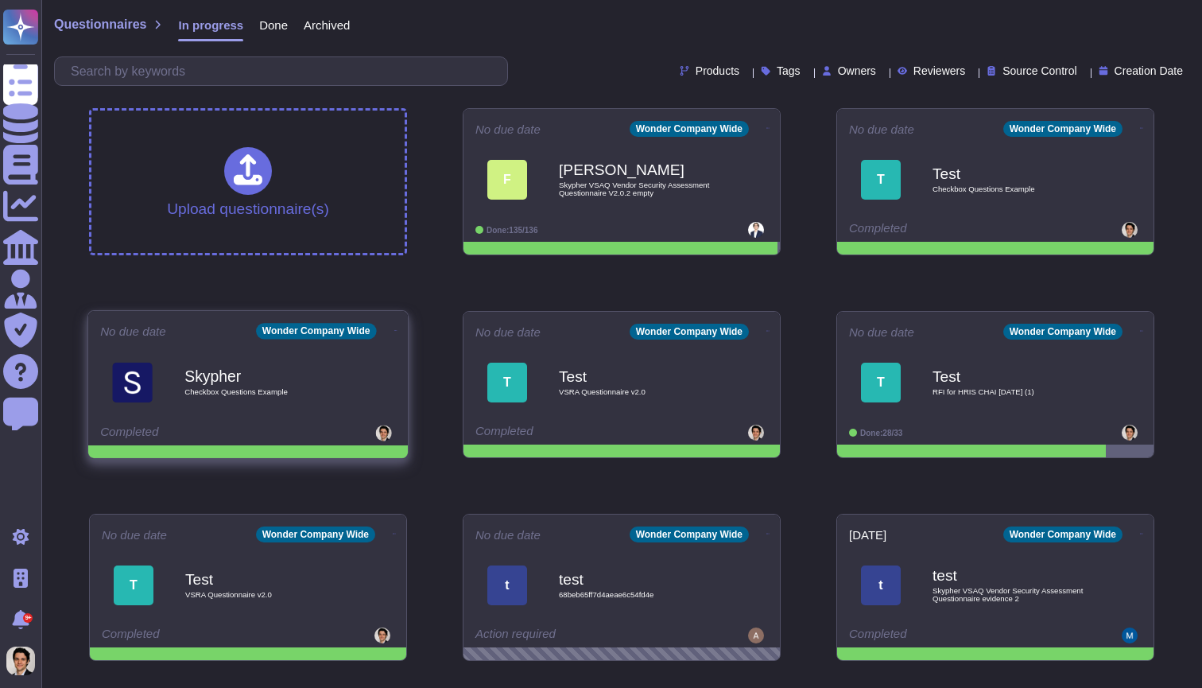
click at [394, 330] on icon at bounding box center [395, 330] width 3 height 1
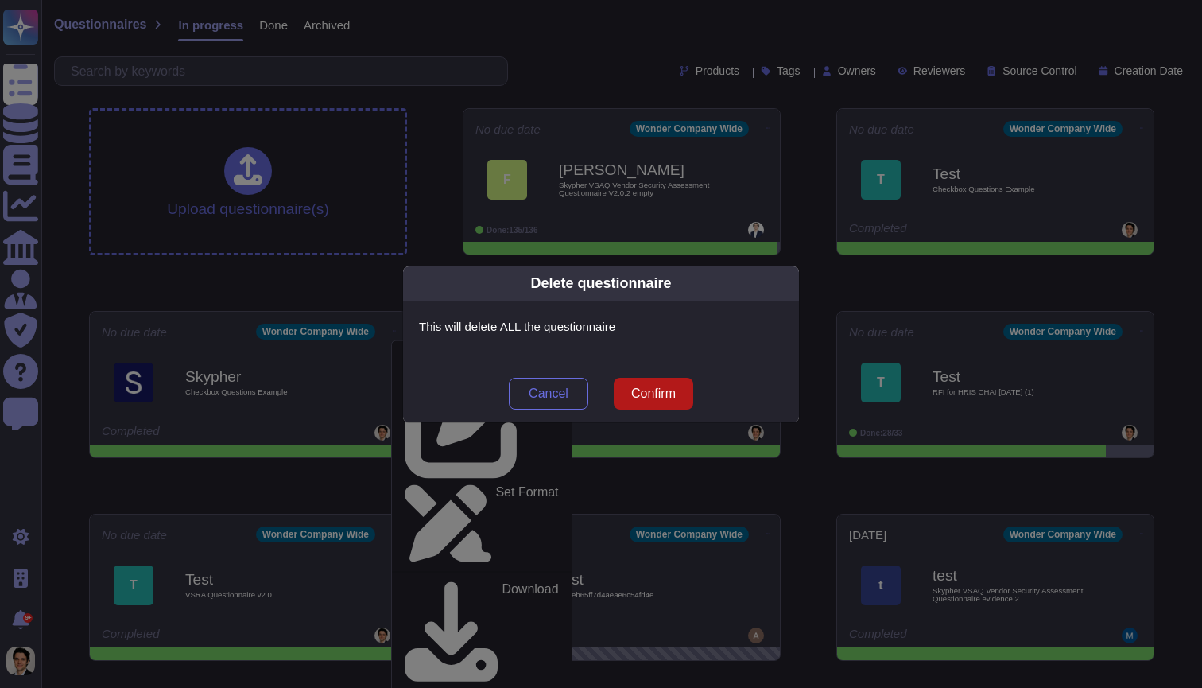
click at [666, 398] on span "Confirm" at bounding box center [653, 393] width 45 height 13
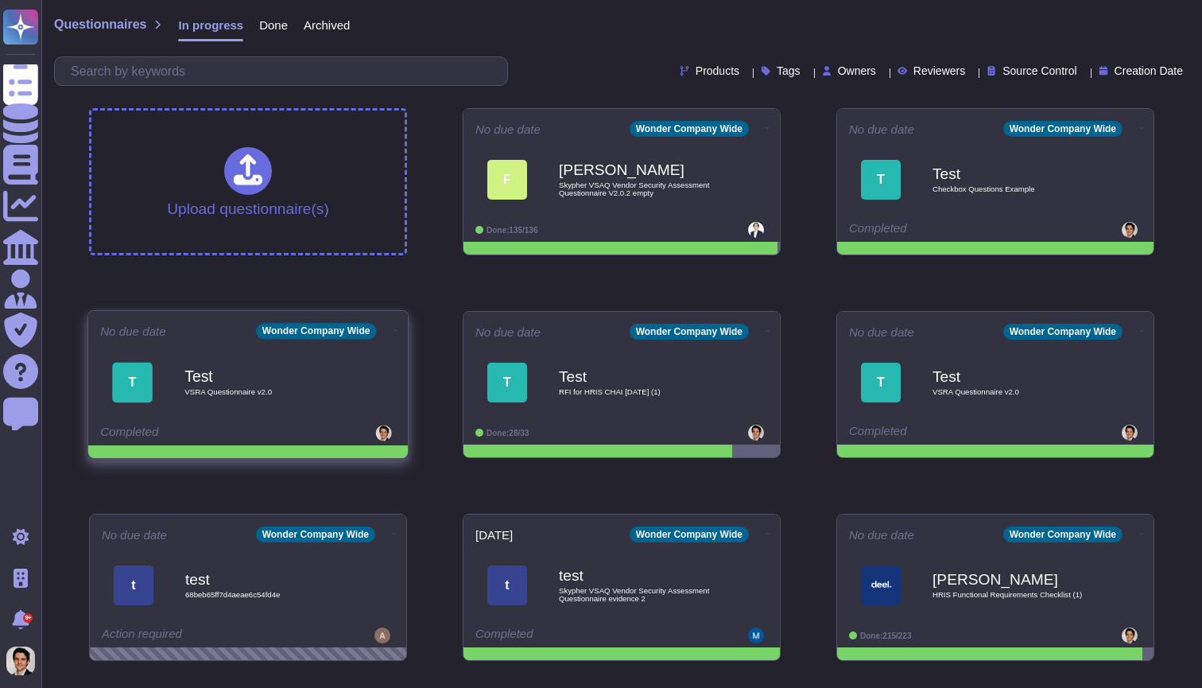
click at [394, 331] on icon at bounding box center [395, 330] width 3 height 4
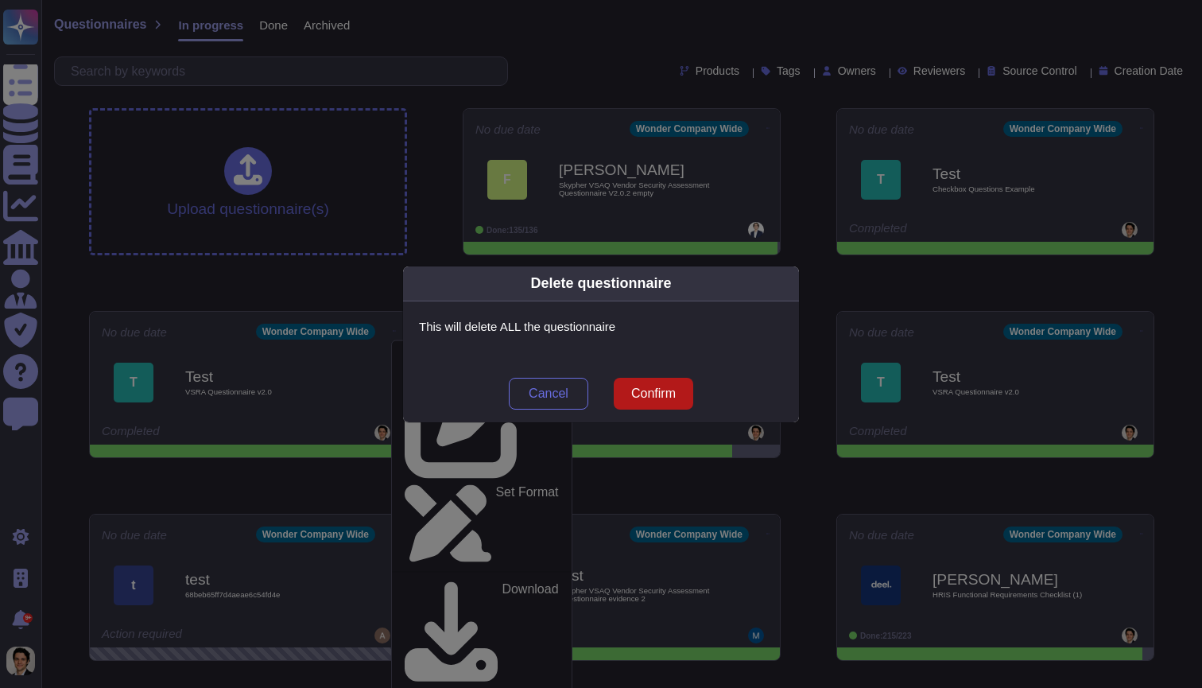
click at [655, 396] on span "Confirm" at bounding box center [653, 393] width 45 height 13
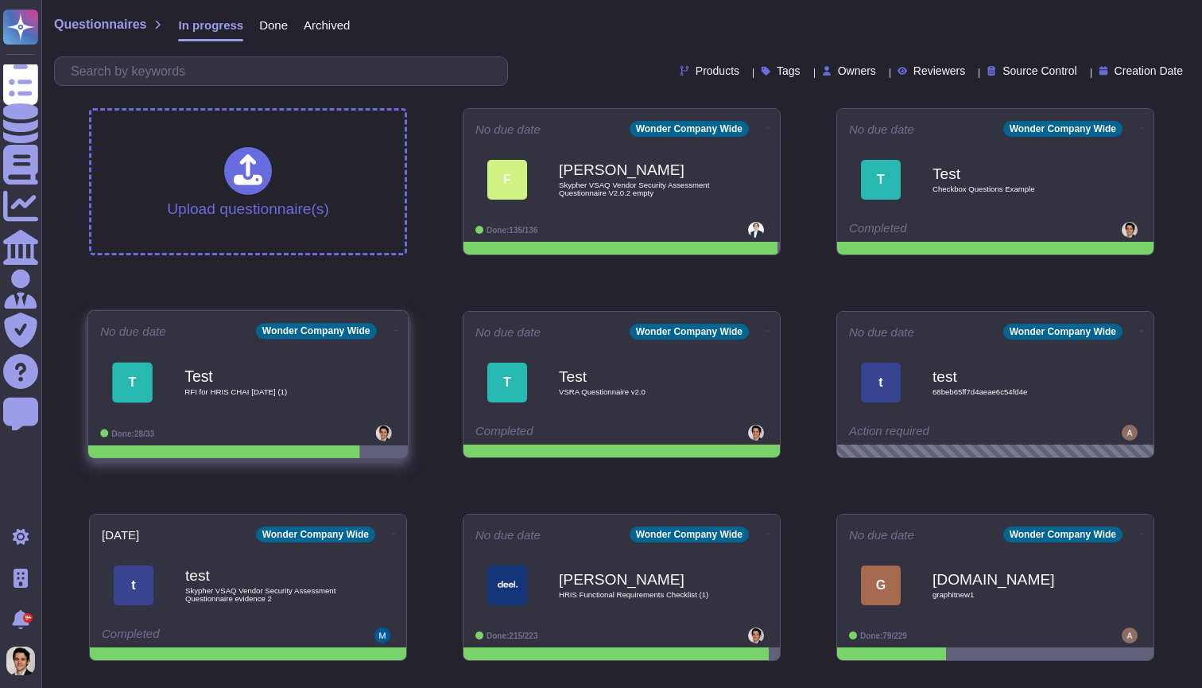
click at [394, 332] on icon at bounding box center [395, 330] width 3 height 4
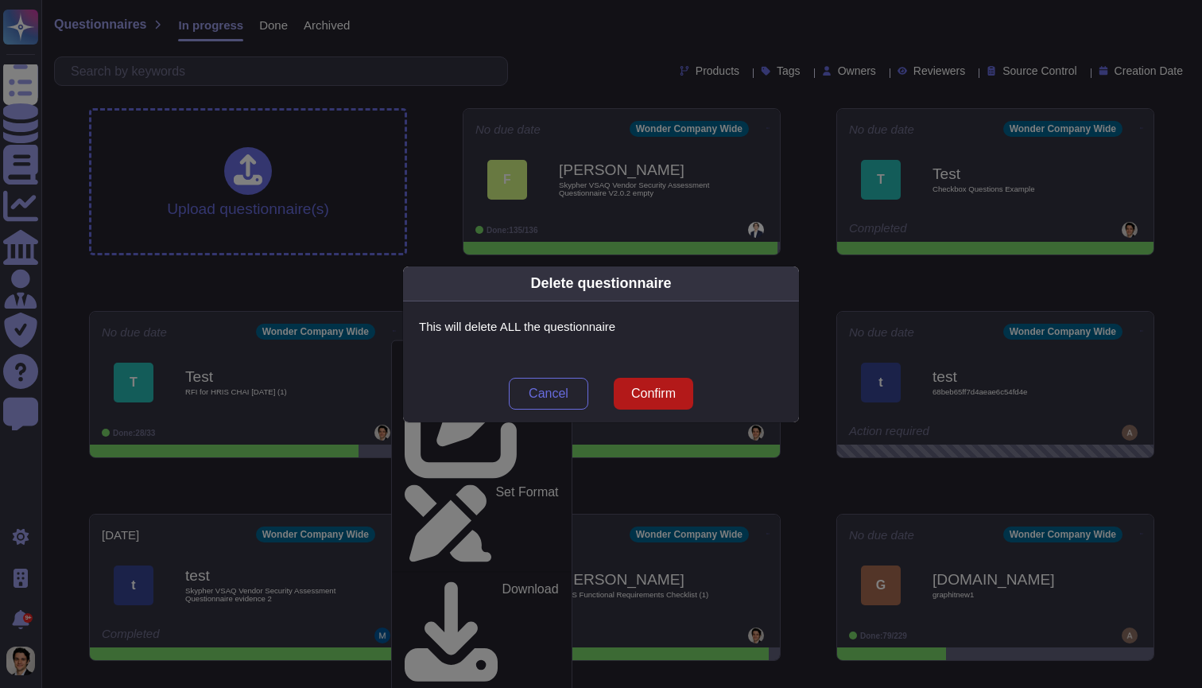
click at [656, 388] on span "Confirm" at bounding box center [653, 393] width 45 height 13
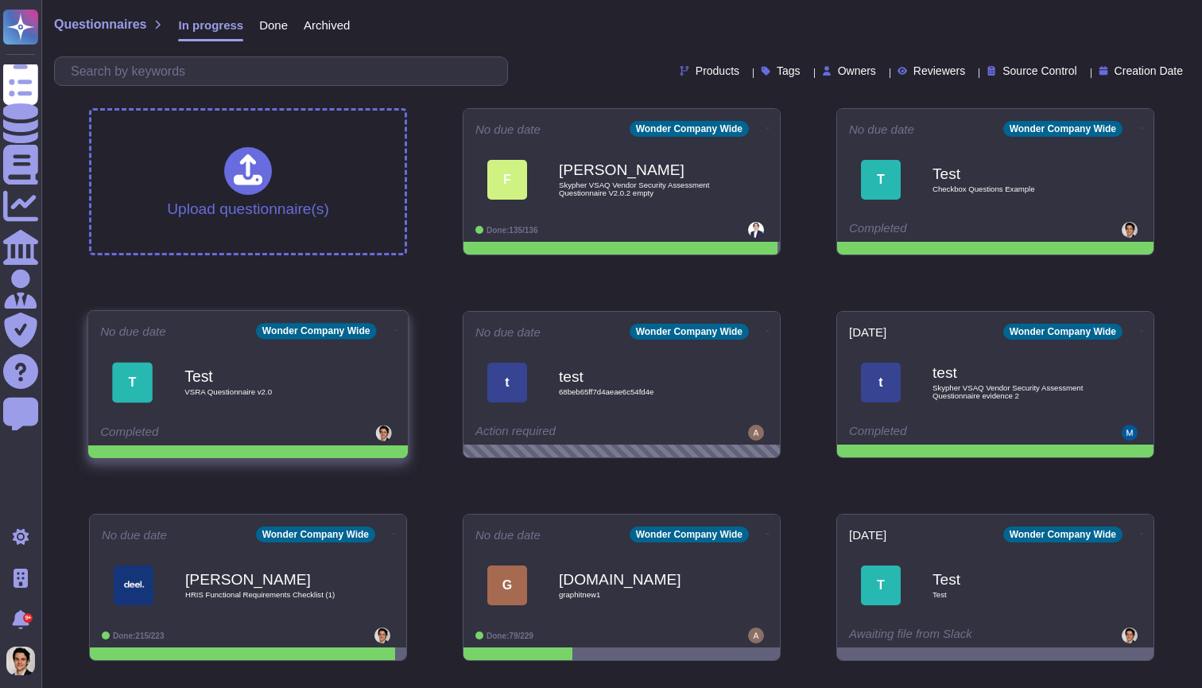
click at [394, 328] on icon at bounding box center [395, 330] width 3 height 4
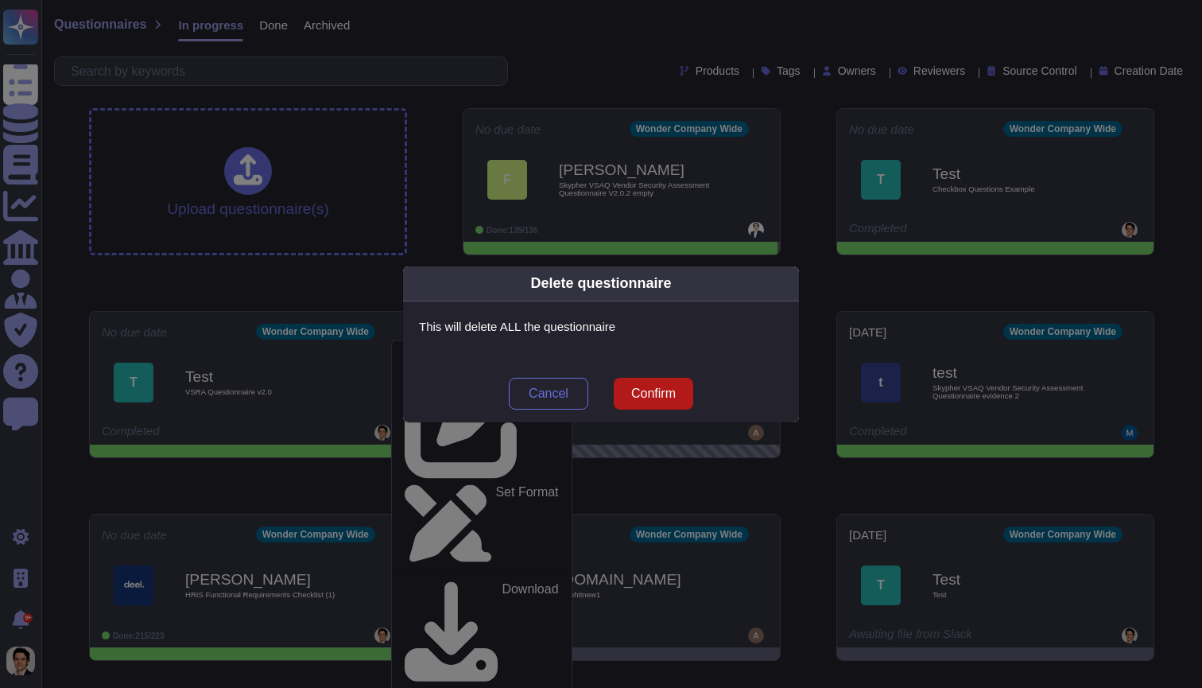
click at [667, 391] on span "Confirm" at bounding box center [653, 393] width 45 height 13
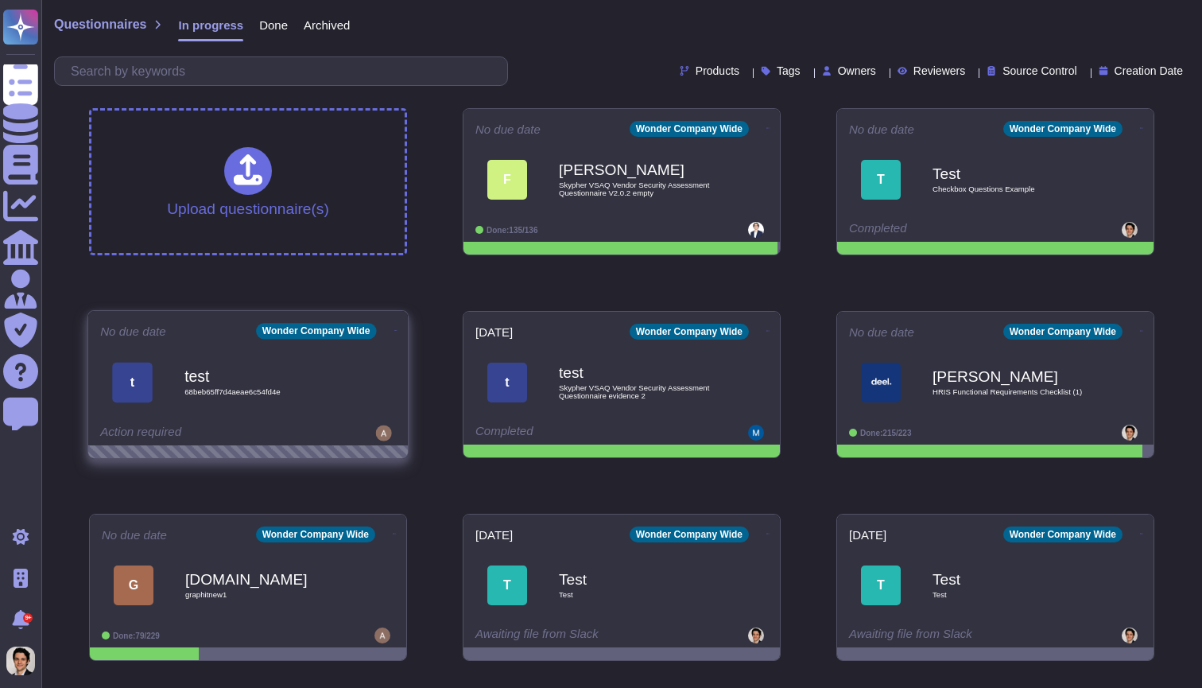
click at [394, 330] on icon at bounding box center [395, 330] width 3 height 1
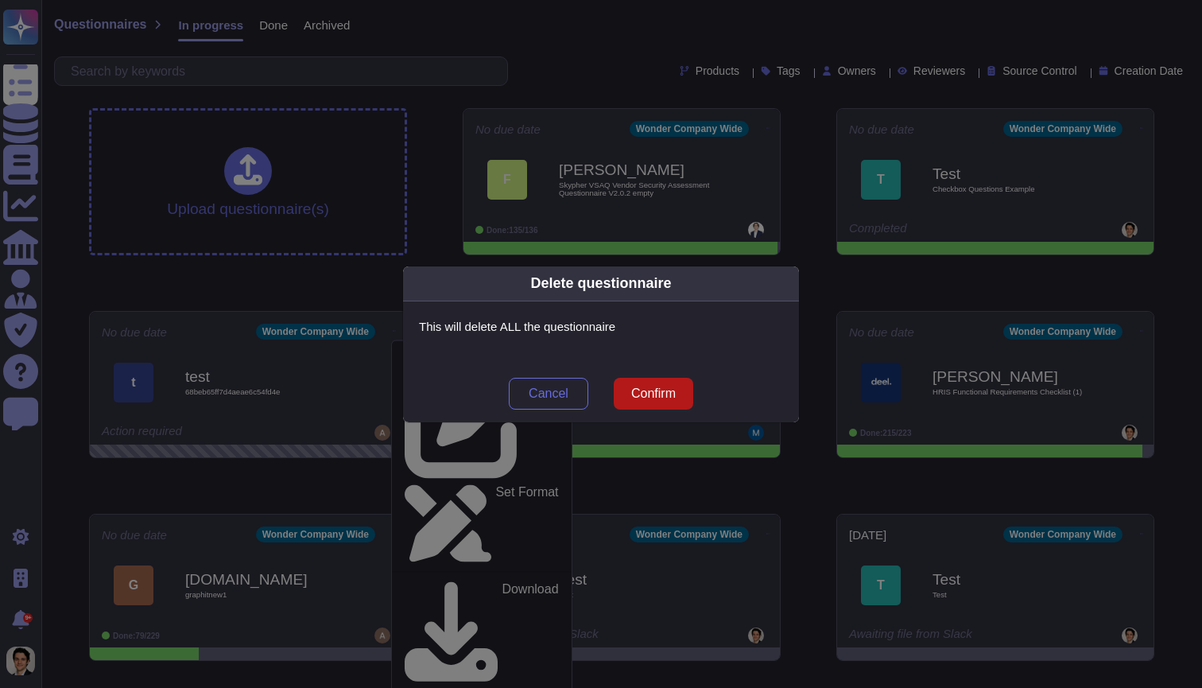
click at [662, 389] on span "Confirm" at bounding box center [653, 393] width 45 height 13
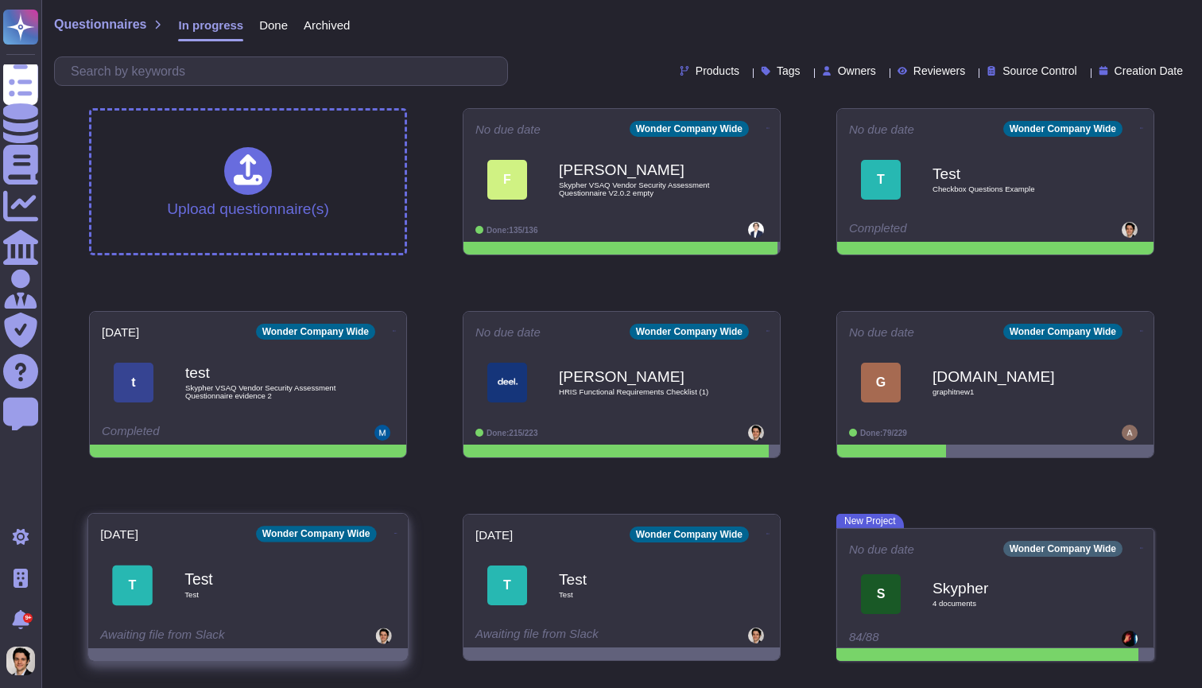
click at [394, 535] on icon at bounding box center [395, 533] width 3 height 4
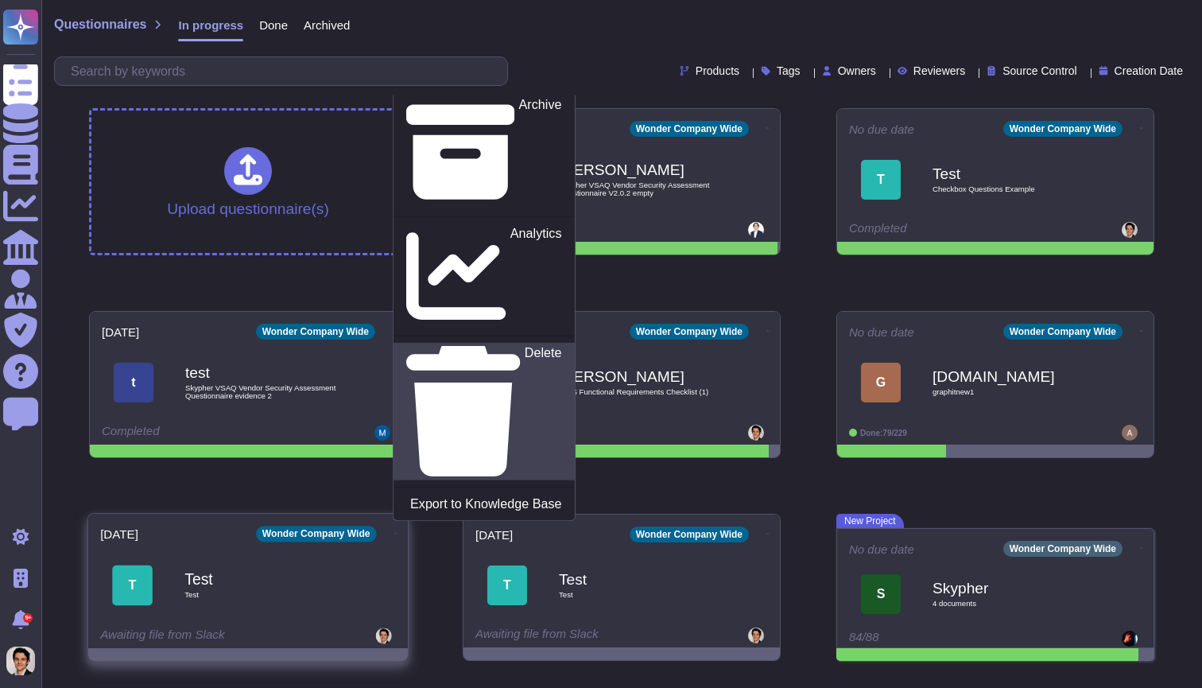
click at [473, 469] on div "Delete" at bounding box center [483, 411] width 155 height 130
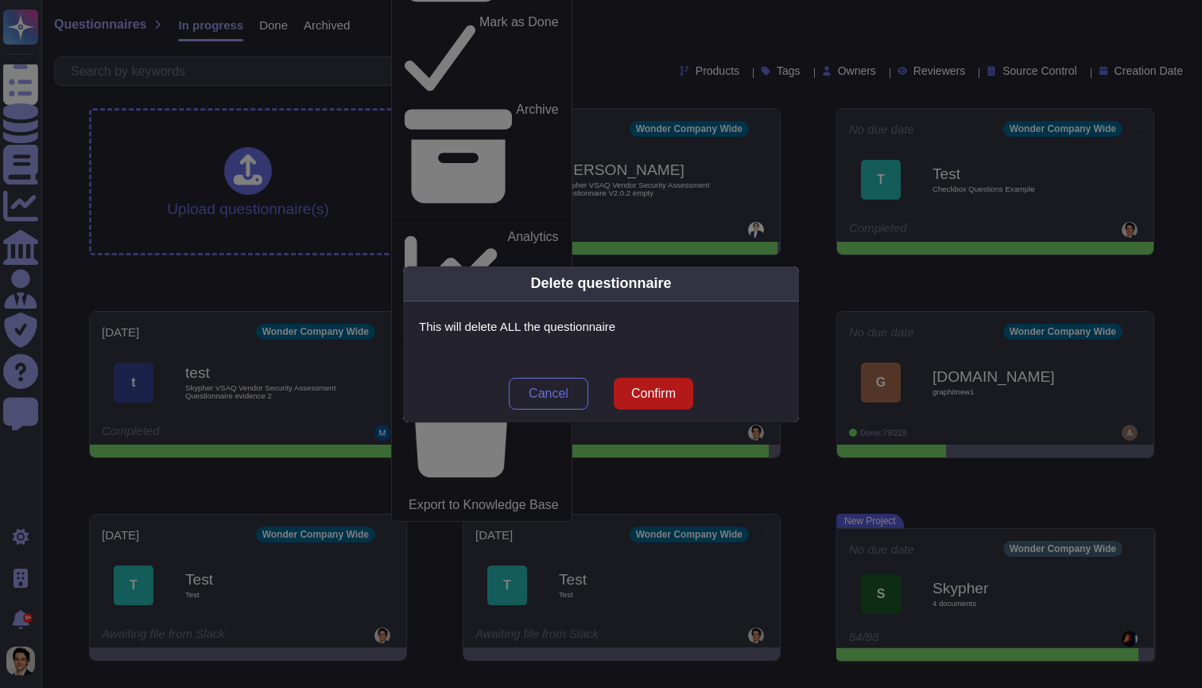
click at [646, 406] on button "Confirm" at bounding box center [654, 394] width 80 height 32
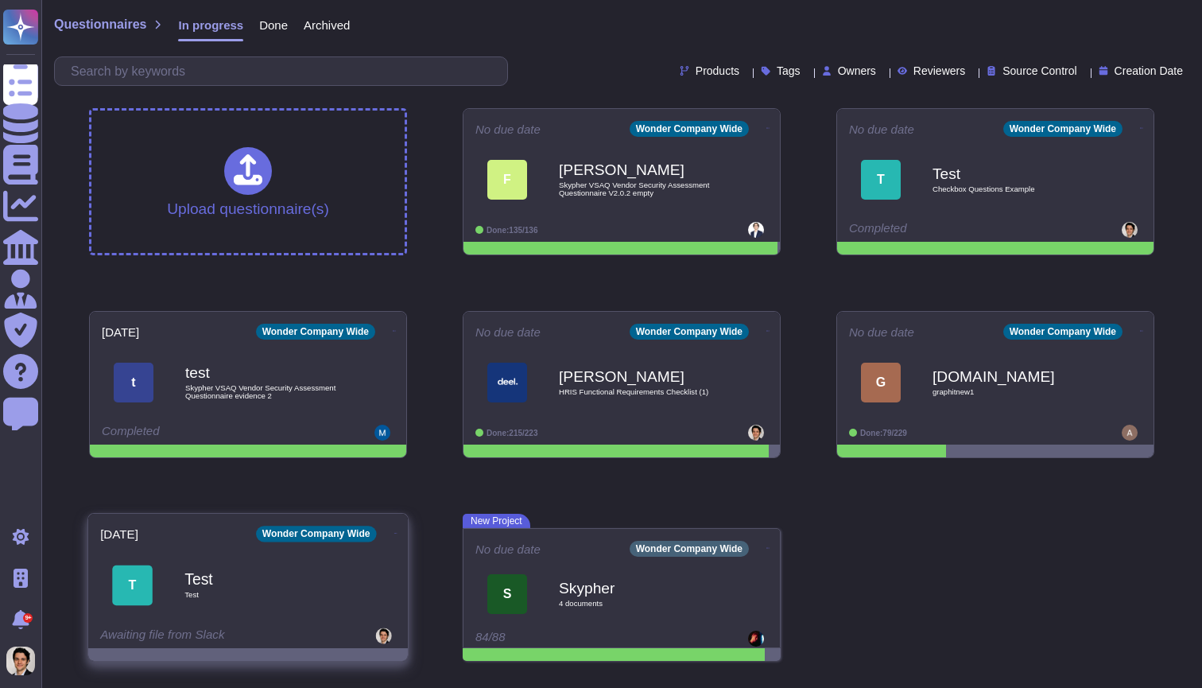
click at [394, 535] on icon at bounding box center [395, 533] width 3 height 4
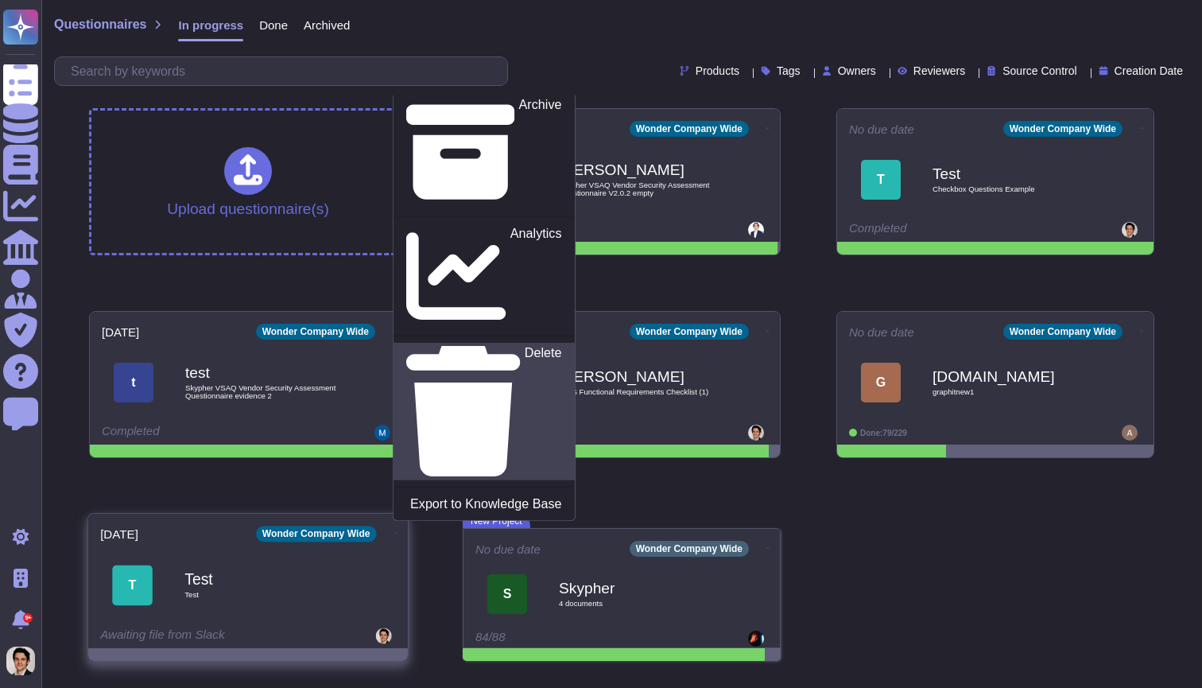
click at [525, 465] on p "Delete" at bounding box center [543, 412] width 37 height 130
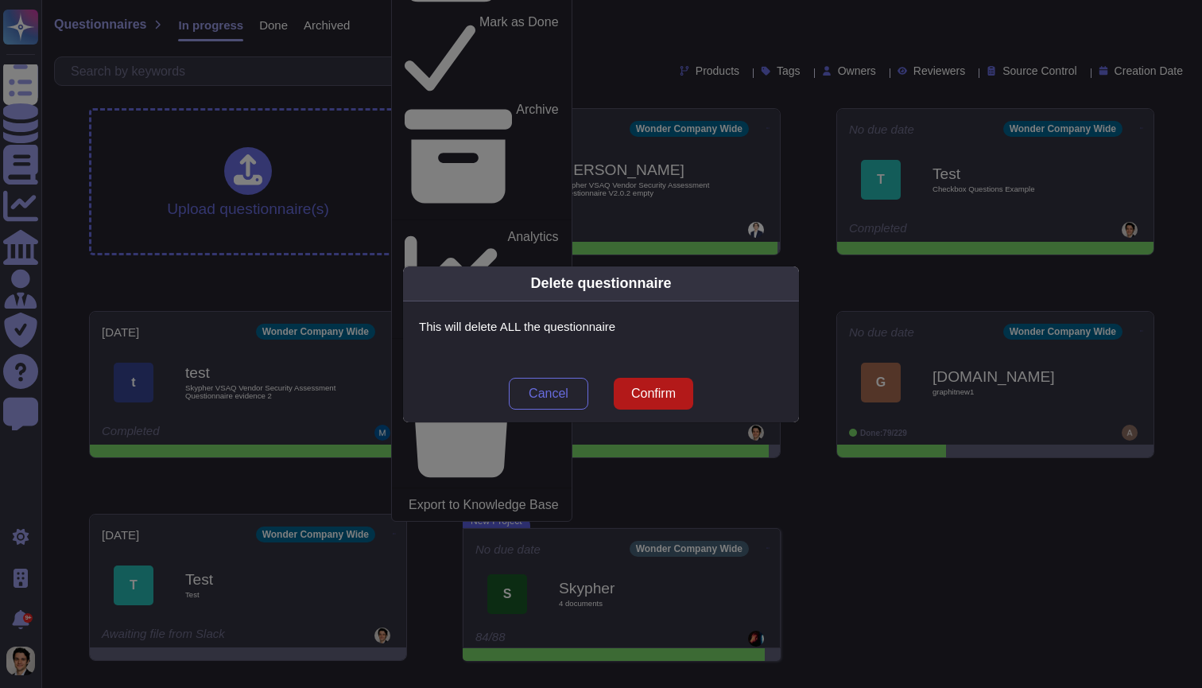
click at [652, 392] on span "Confirm" at bounding box center [653, 393] width 45 height 13
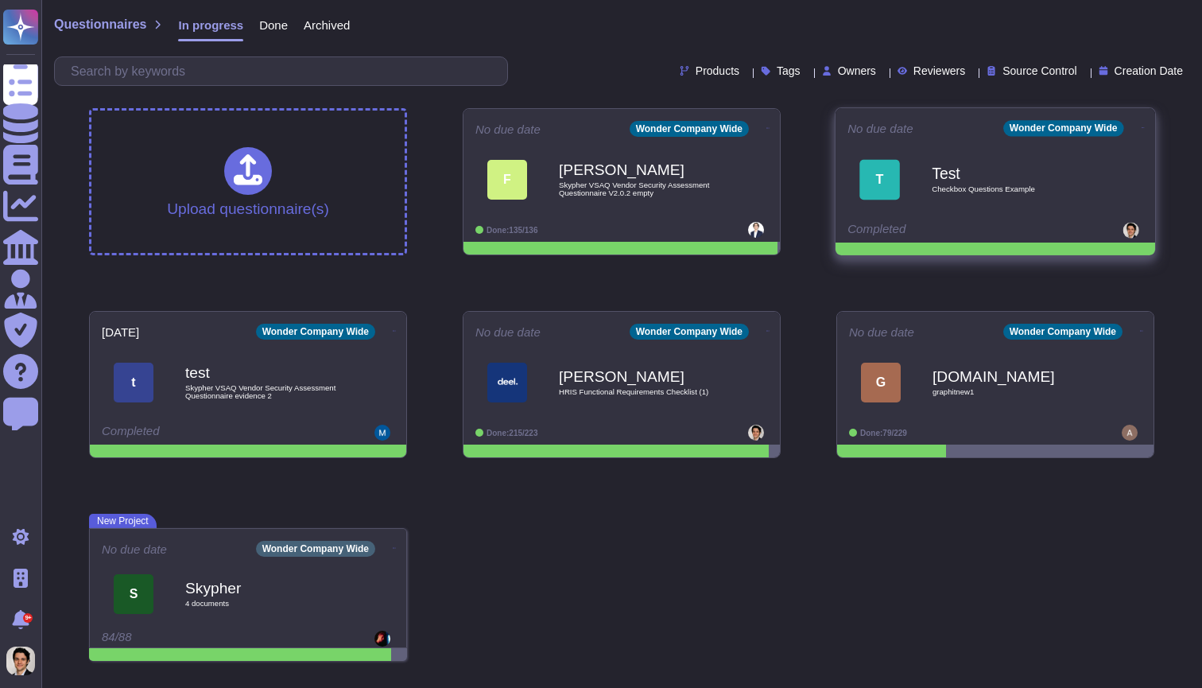
click at [1142, 127] on icon at bounding box center [1143, 127] width 3 height 1
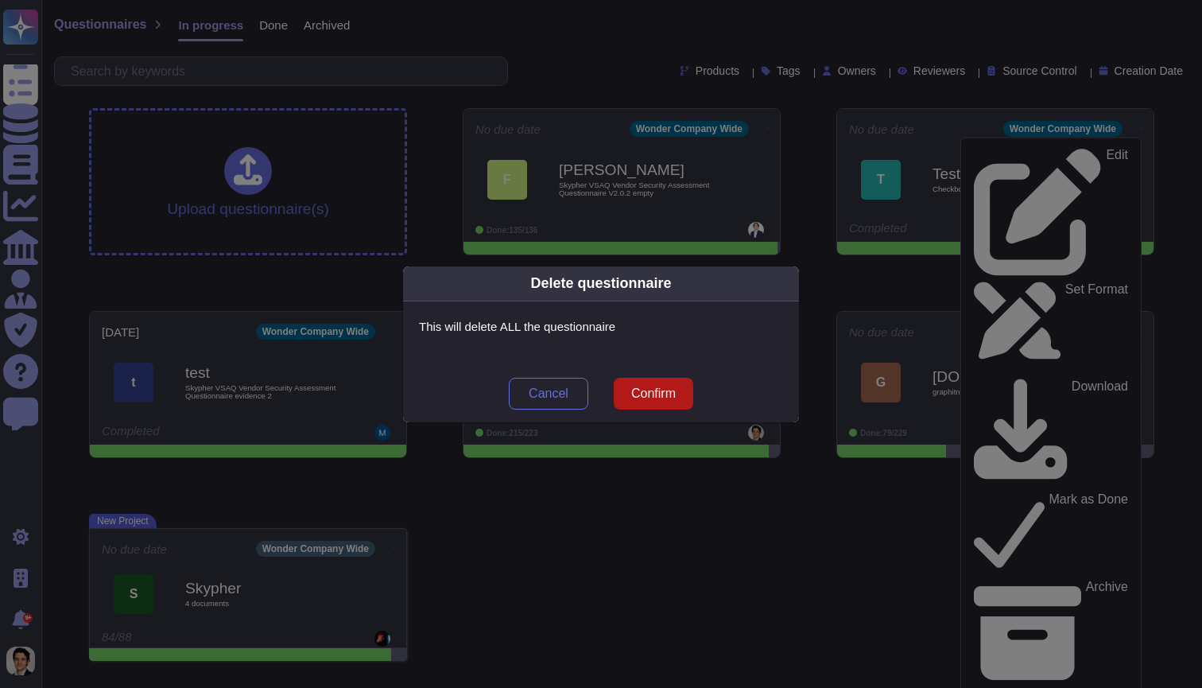
click at [672, 395] on span "Confirm" at bounding box center [653, 393] width 45 height 13
